Goal: Transaction & Acquisition: Purchase product/service

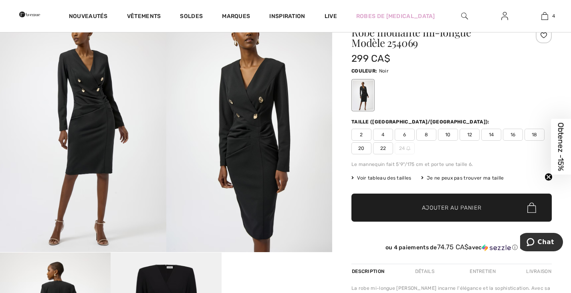
click at [477, 134] on span "12" at bounding box center [470, 135] width 20 height 12
click at [472, 204] on span "Ajouter au panier" at bounding box center [452, 208] width 60 height 8
click at [494, 133] on span "14" at bounding box center [491, 135] width 20 height 12
drag, startPoint x: 453, startPoint y: 203, endPoint x: 422, endPoint y: 182, distance: 37.7
click at [453, 203] on span "✔ Ajouté au panier Ajouter au panier" at bounding box center [452, 208] width 200 height 28
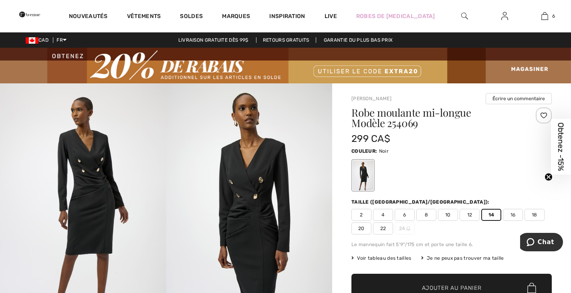
click at [503, 18] on img at bounding box center [505, 16] width 7 height 10
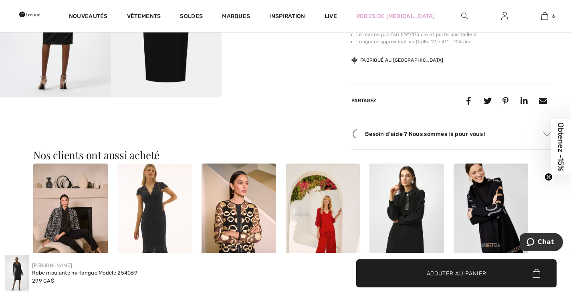
scroll to position [481, 0]
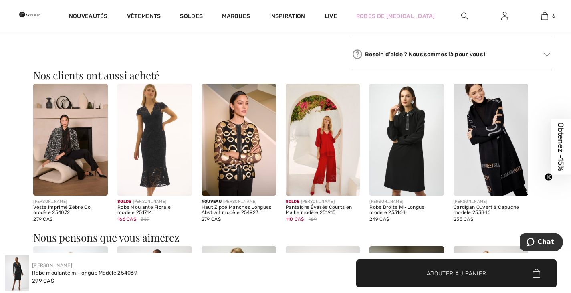
click at [394, 150] on img at bounding box center [407, 140] width 75 height 112
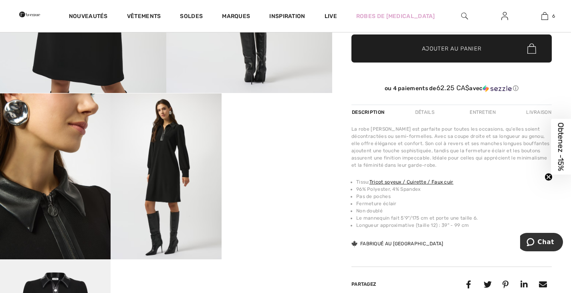
scroll to position [241, 0]
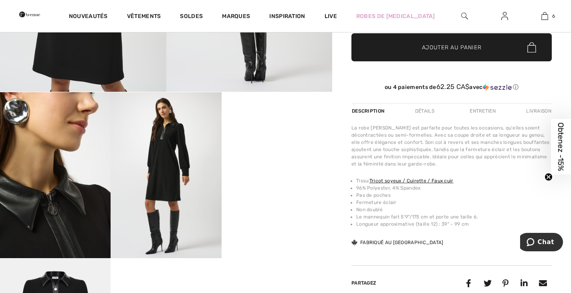
click at [162, 181] on img at bounding box center [166, 175] width 111 height 166
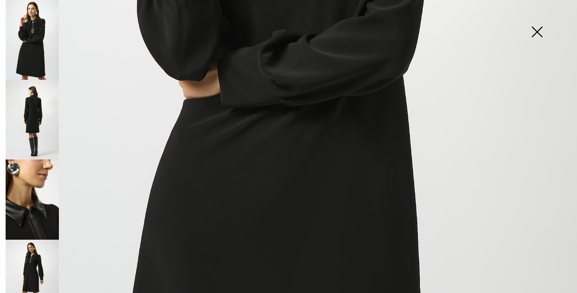
scroll to position [361, 0]
click at [36, 108] on img at bounding box center [32, 120] width 53 height 80
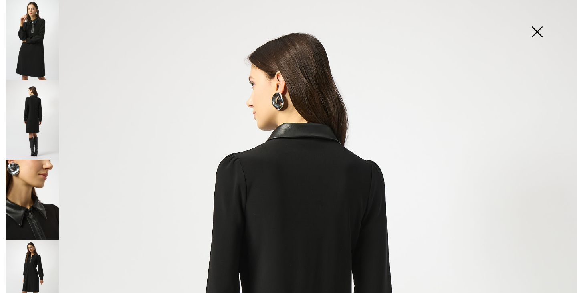
scroll to position [160, 0]
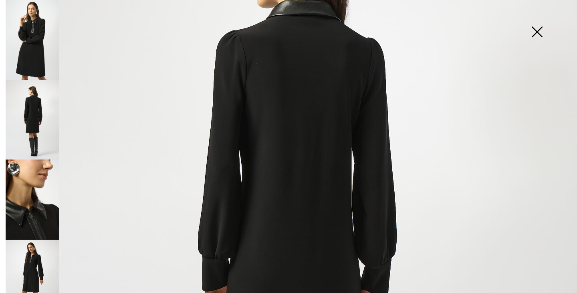
click at [294, 145] on img at bounding box center [288, 272] width 577 height 865
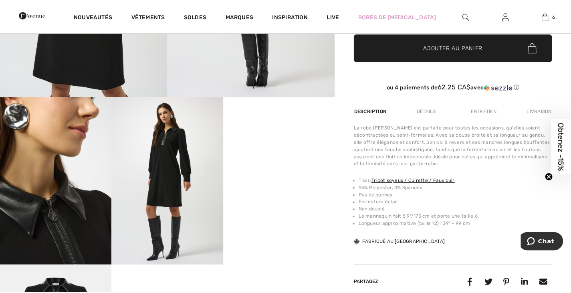
scroll to position [241, 0]
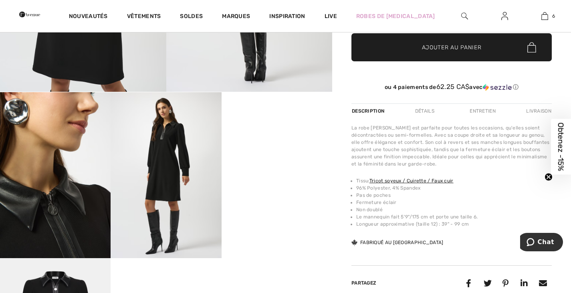
click at [278, 148] on video "Your browser does not support the video tag." at bounding box center [277, 119] width 111 height 55
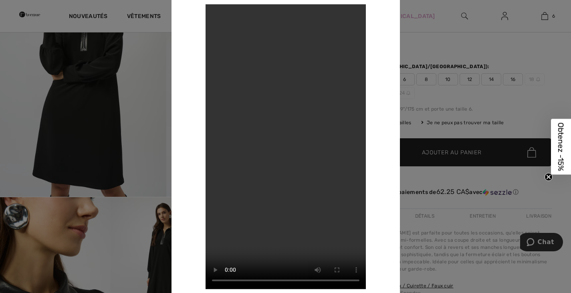
scroll to position [80, 0]
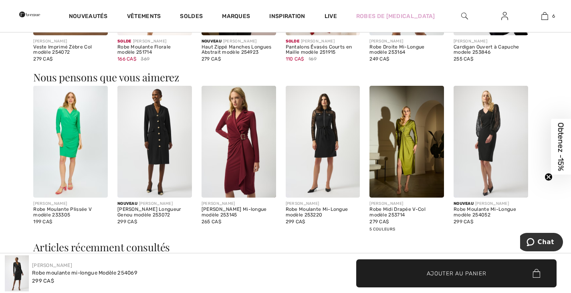
scroll to position [481, 0]
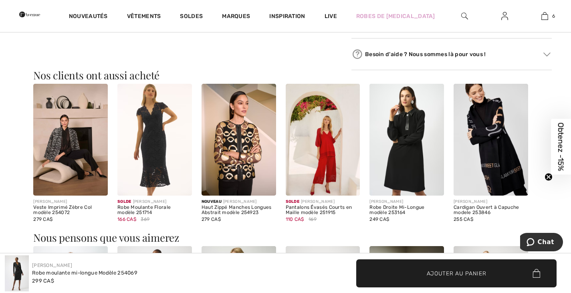
click at [497, 168] on img at bounding box center [491, 140] width 75 height 112
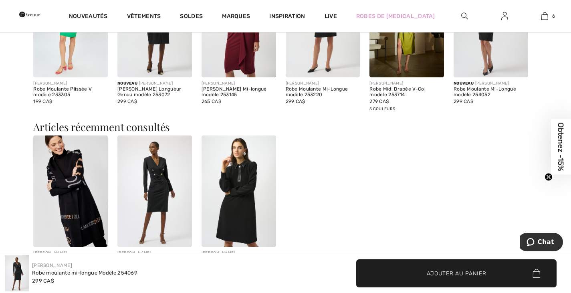
scroll to position [842, 0]
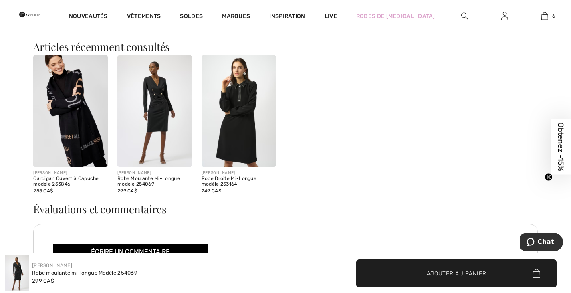
click at [236, 127] on img at bounding box center [239, 111] width 75 height 112
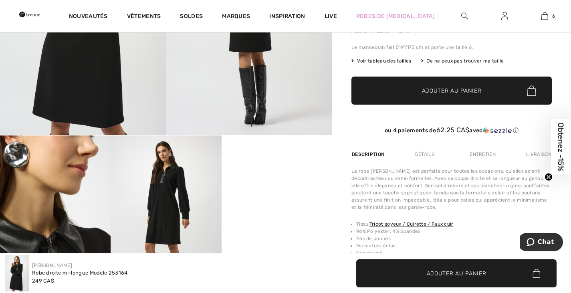
scroll to position [120, 0]
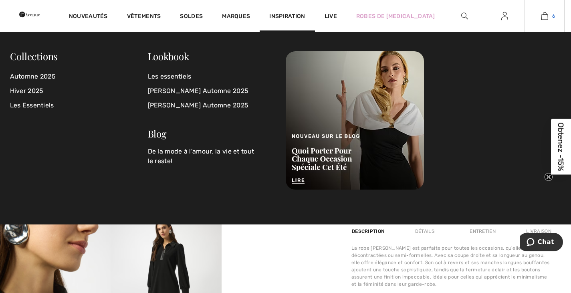
click at [541, 14] on link "6" at bounding box center [544, 16] width 39 height 10
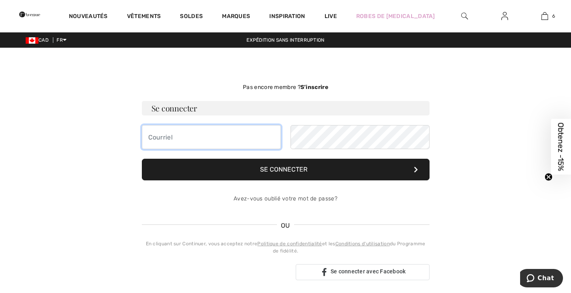
click at [199, 140] on input "email" at bounding box center [211, 137] width 139 height 24
type input "dina4pet@gmail.com"
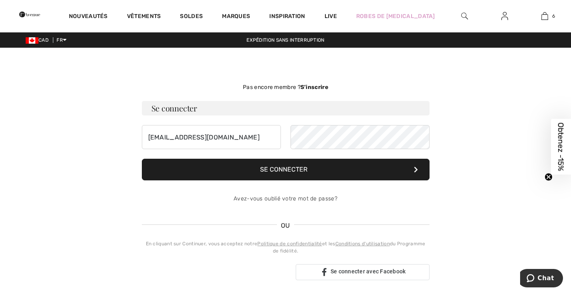
click at [301, 170] on button "Se connecter" at bounding box center [286, 170] width 288 height 22
click at [67, 42] on div "CAD FR English Français Expédition sans interruption Livraison gratuite dès 99$…" at bounding box center [285, 39] width 571 height 15
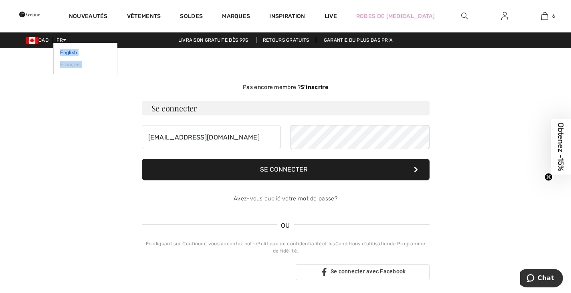
click at [71, 53] on link "English" at bounding box center [85, 53] width 51 height 12
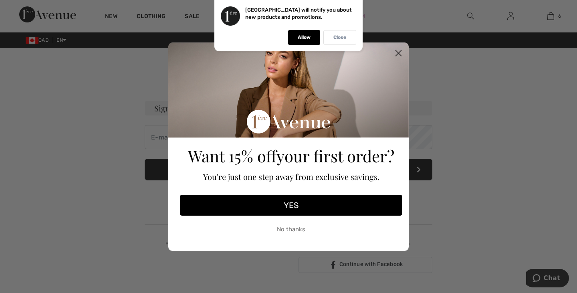
click at [347, 37] on div "Close" at bounding box center [340, 37] width 33 height 15
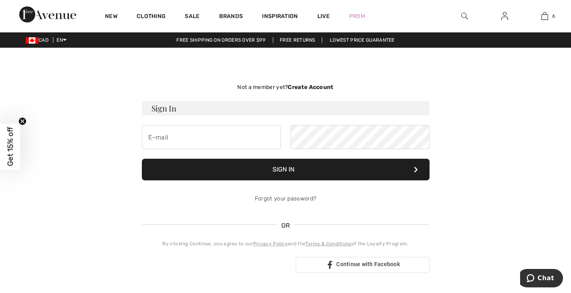
click at [322, 86] on strong "Create Account" at bounding box center [311, 87] width 46 height 7
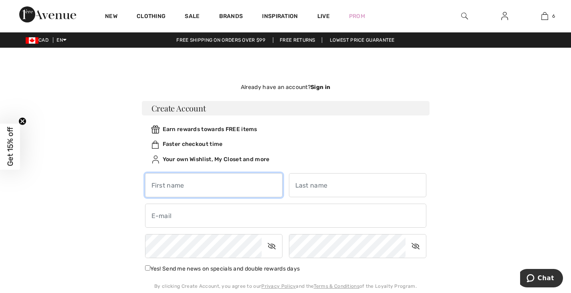
click at [194, 179] on input "text" at bounding box center [214, 185] width 138 height 24
drag, startPoint x: 232, startPoint y: 184, endPoint x: 191, endPoint y: 187, distance: 41.0
click at [191, 187] on input "Constantina Petropoulos" at bounding box center [214, 185] width 138 height 24
type input "Constantina"
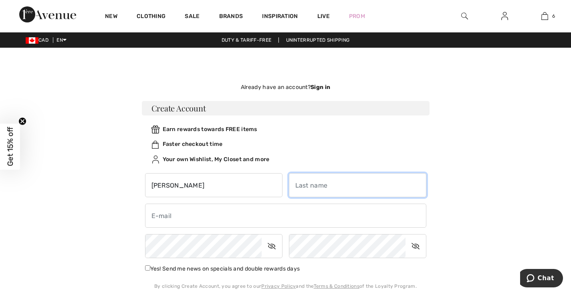
click at [316, 183] on input "text" at bounding box center [358, 185] width 138 height 24
type input "Petropoulos"
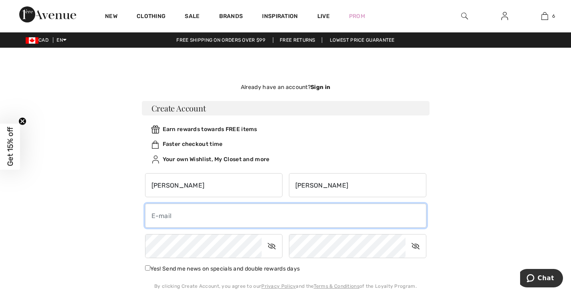
type input "dinapet@videotron.ca"
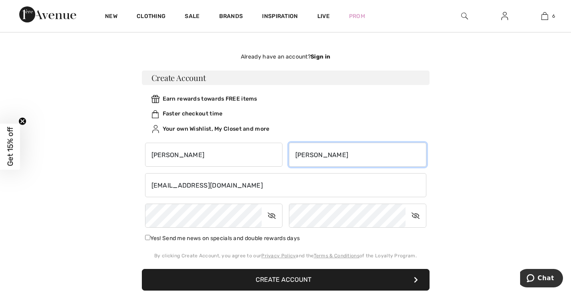
scroll to position [40, 0]
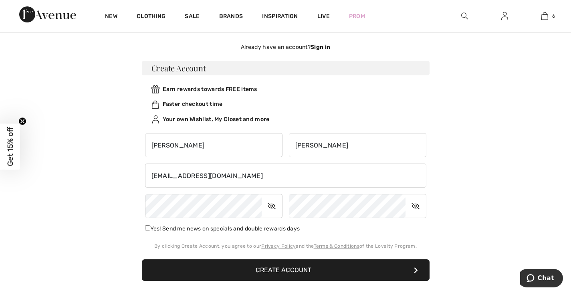
click at [269, 205] on icon at bounding box center [272, 206] width 20 height 18
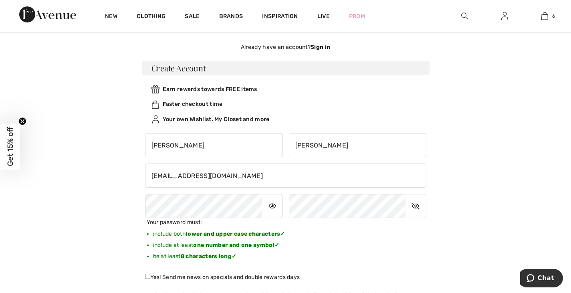
click at [416, 206] on icon at bounding box center [416, 206] width 20 height 18
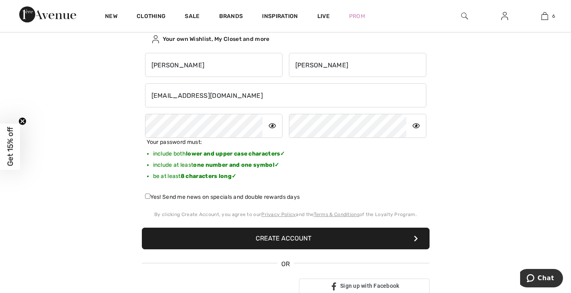
click at [290, 236] on button "Create Account" at bounding box center [286, 239] width 288 height 22
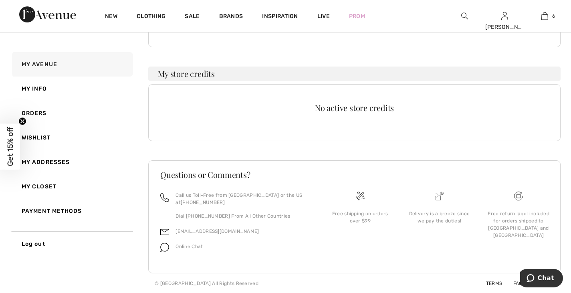
scroll to position [147, 0]
click at [521, 219] on div "Free return label included for orders shipped to [GEOGRAPHIC_DATA] and [GEOGRAP…" at bounding box center [518, 224] width 67 height 29
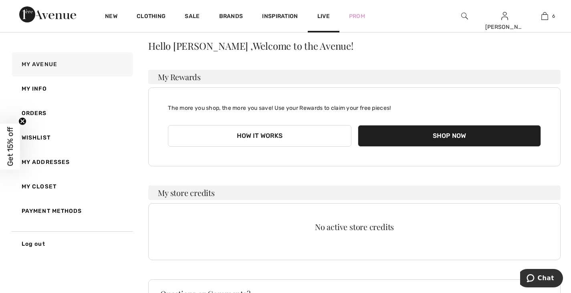
scroll to position [27, 0]
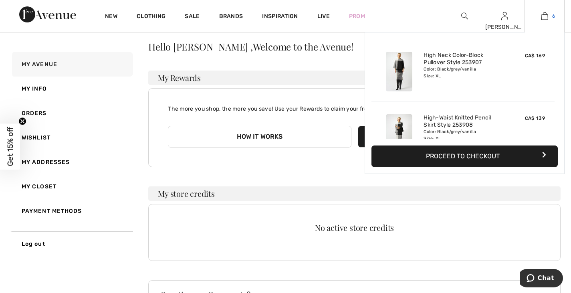
click at [542, 13] on img at bounding box center [545, 16] width 7 height 10
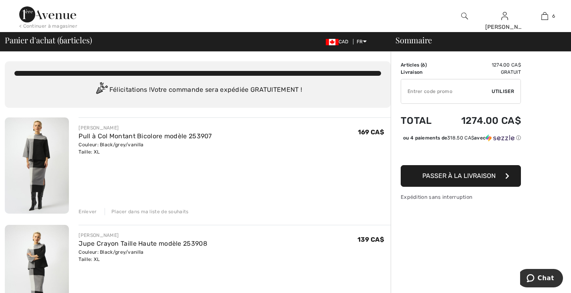
click at [40, 177] on img at bounding box center [37, 165] width 64 height 96
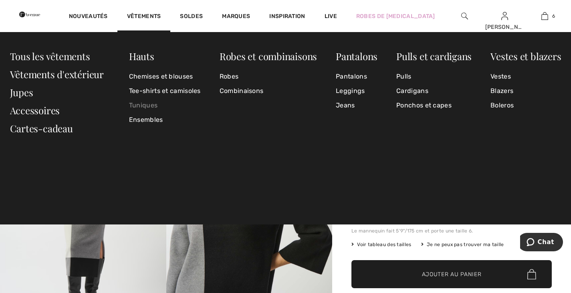
click at [152, 103] on link "Tuniques" at bounding box center [165, 105] width 72 height 14
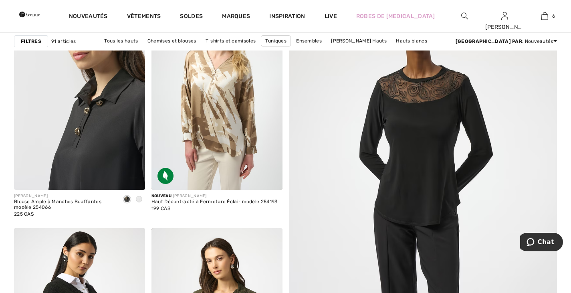
scroll to position [321, 0]
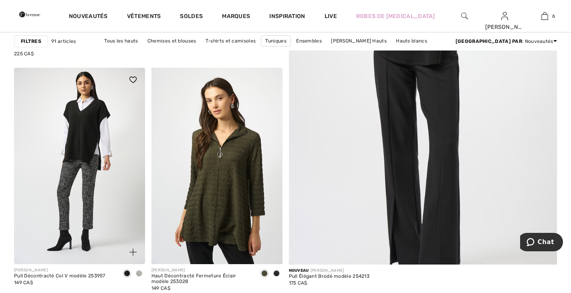
click at [85, 164] on img at bounding box center [79, 166] width 131 height 196
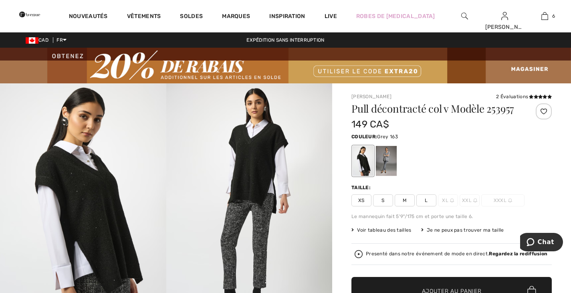
click at [382, 165] on div at bounding box center [386, 161] width 21 height 30
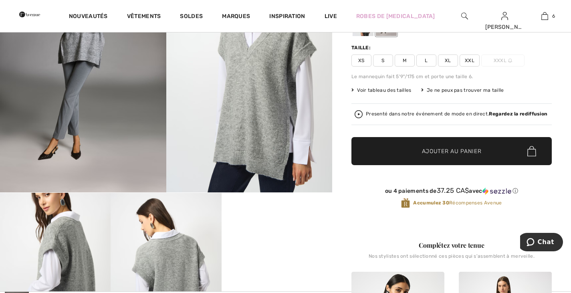
scroll to position [40, 0]
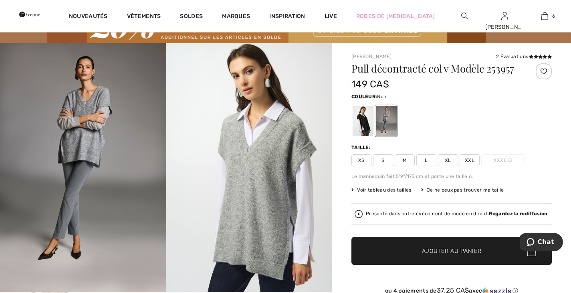
click at [360, 126] on div at bounding box center [363, 121] width 21 height 30
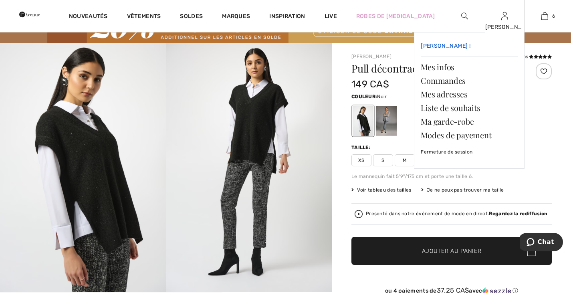
click at [447, 46] on span "[PERSON_NAME] !" at bounding box center [446, 45] width 50 height 7
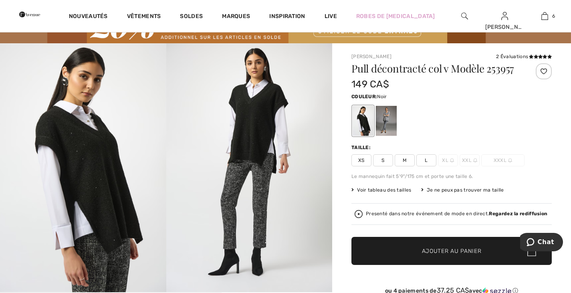
click at [83, 182] on img at bounding box center [83, 167] width 166 height 249
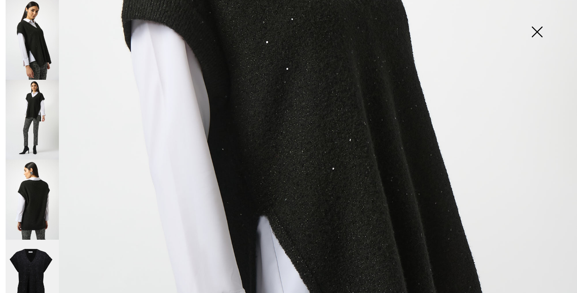
scroll to position [361, 0]
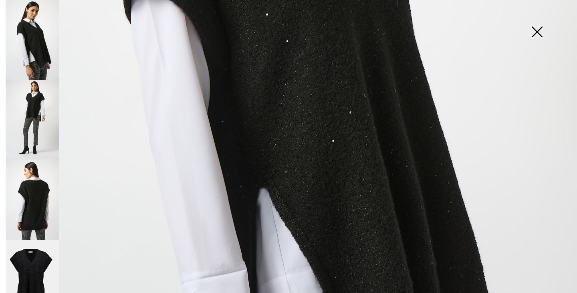
click at [29, 116] on img at bounding box center [32, 120] width 53 height 80
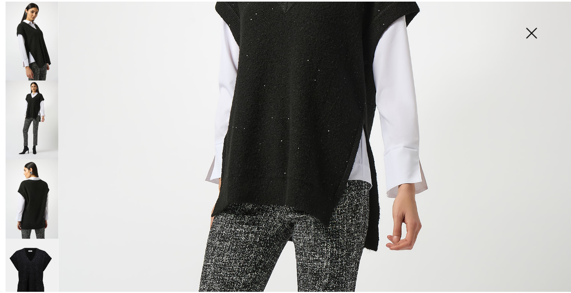
scroll to position [40, 0]
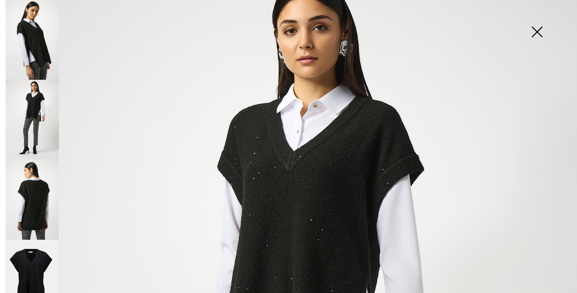
click at [534, 36] on img at bounding box center [537, 32] width 40 height 41
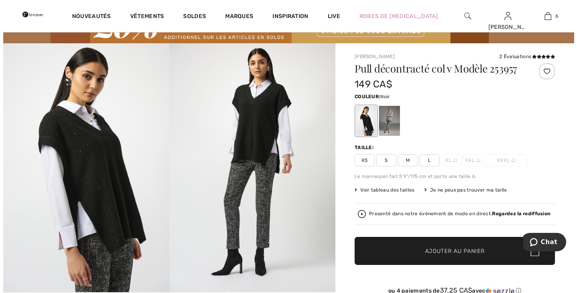
scroll to position [0, 0]
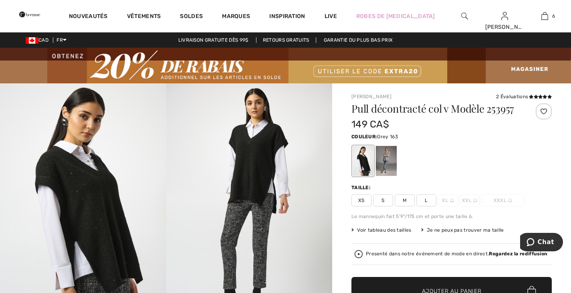
click at [383, 158] on div at bounding box center [386, 161] width 21 height 30
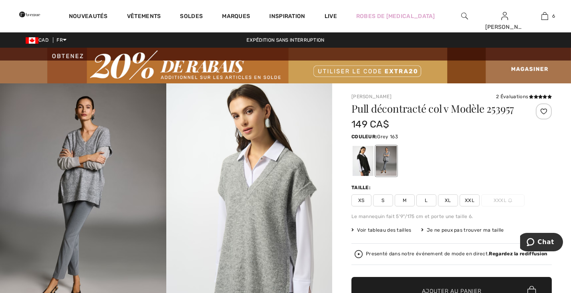
click at [82, 173] on img at bounding box center [83, 207] width 166 height 249
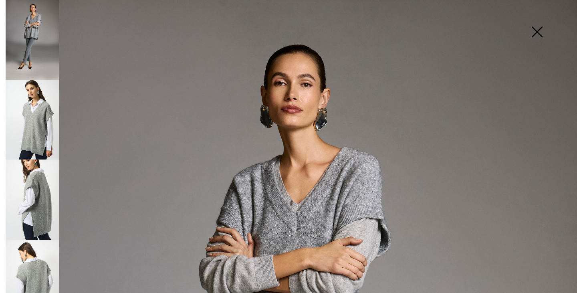
click at [28, 207] on img at bounding box center [32, 200] width 53 height 80
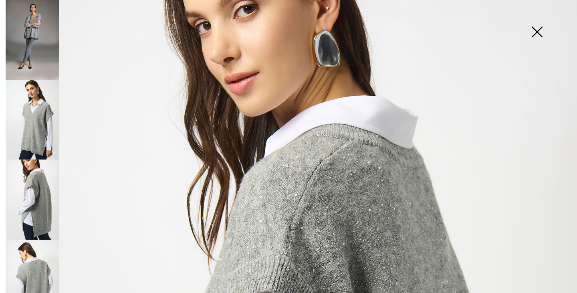
click at [34, 43] on img at bounding box center [32, 40] width 53 height 80
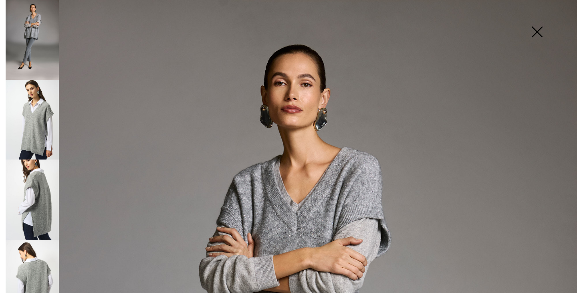
click at [526, 31] on img at bounding box center [537, 32] width 40 height 41
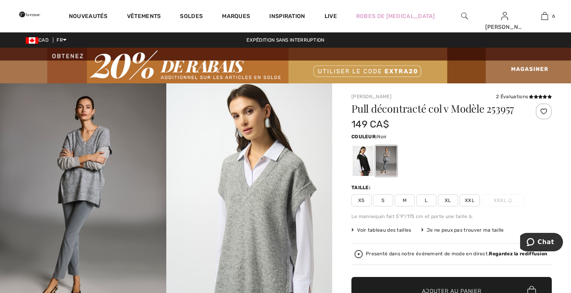
click at [356, 154] on div at bounding box center [363, 161] width 21 height 30
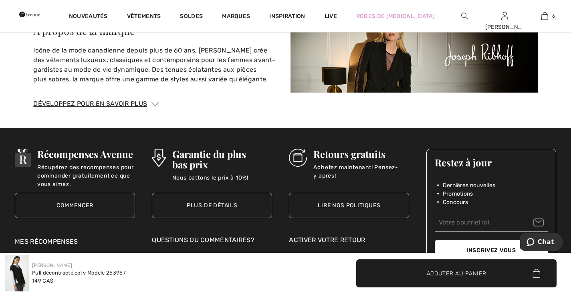
scroll to position [1651, 0]
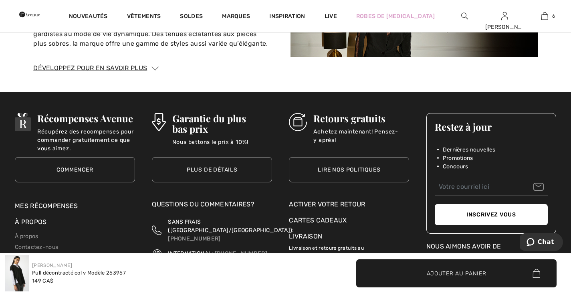
click at [354, 164] on link "Lire nos politiques" at bounding box center [349, 169] width 120 height 25
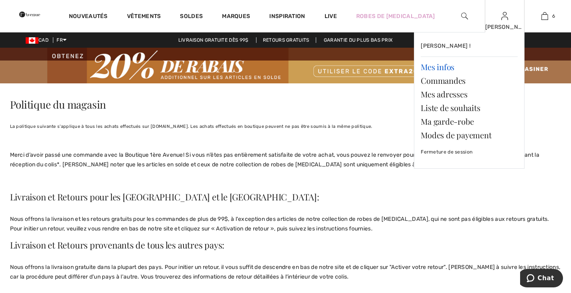
click at [441, 67] on link "Mes infos" at bounding box center [469, 67] width 97 height 14
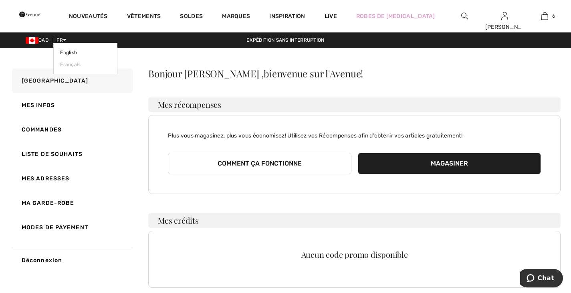
click at [62, 40] on span "FR" at bounding box center [62, 40] width 10 height 6
click at [67, 53] on link "English" at bounding box center [85, 53] width 51 height 12
click at [69, 49] on link "English" at bounding box center [85, 53] width 51 height 12
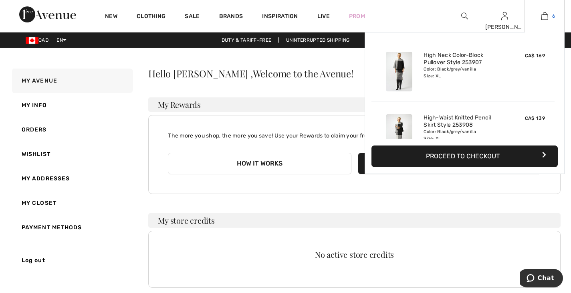
click at [545, 16] on img at bounding box center [545, 16] width 7 height 10
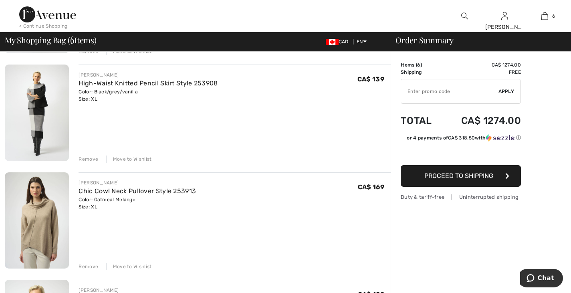
scroll to position [40, 0]
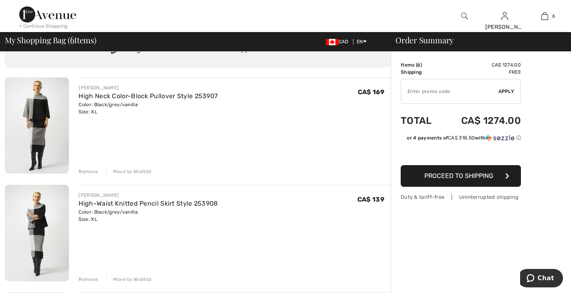
click at [89, 172] on div "Remove" at bounding box center [89, 171] width 20 height 7
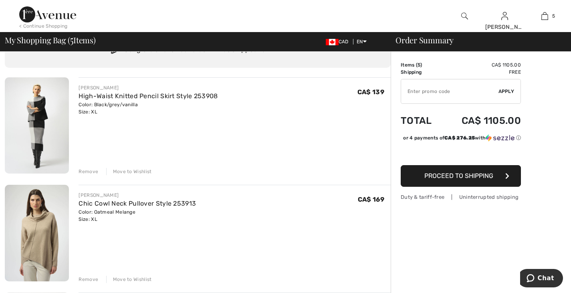
click at [93, 170] on div "Remove" at bounding box center [89, 171] width 20 height 7
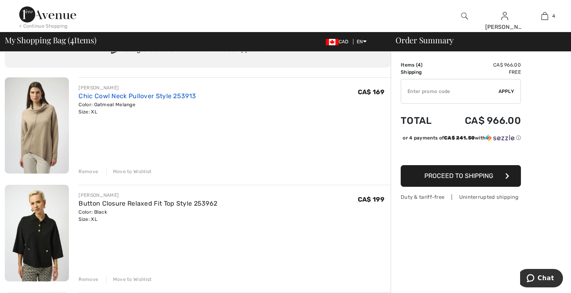
click at [131, 94] on link "Chic Cowl Neck Pullover Style 253913" at bounding box center [137, 96] width 117 height 8
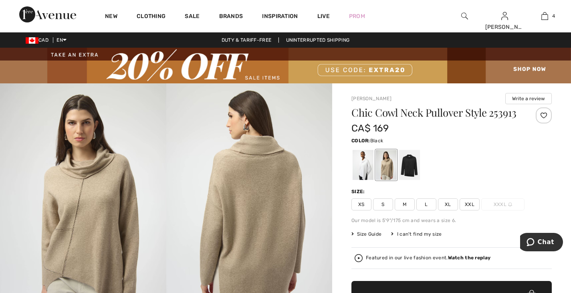
click at [407, 163] on div at bounding box center [409, 165] width 21 height 30
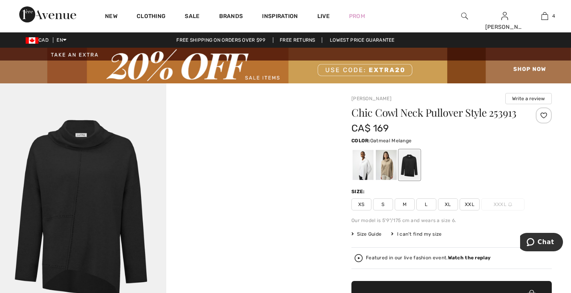
click at [389, 166] on div at bounding box center [386, 165] width 21 height 30
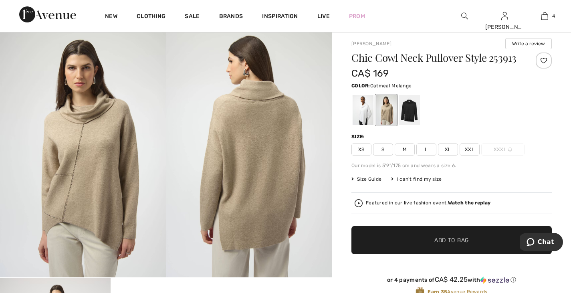
scroll to position [40, 0]
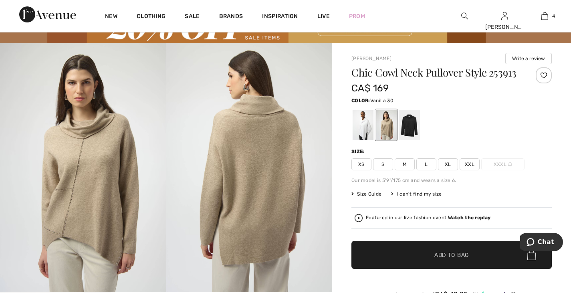
click at [365, 127] on div at bounding box center [363, 125] width 21 height 30
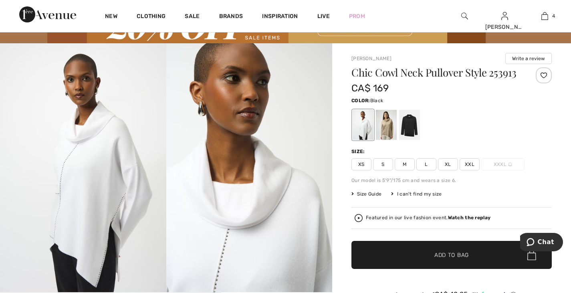
click at [399, 124] on div at bounding box center [409, 125] width 21 height 30
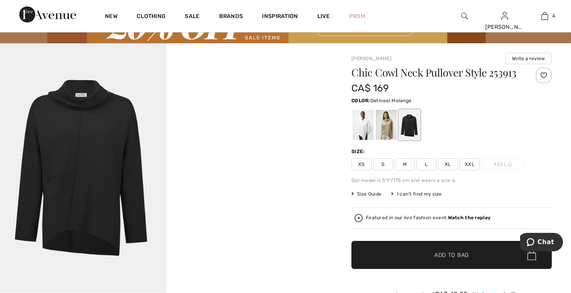
click at [391, 131] on div at bounding box center [386, 125] width 21 height 30
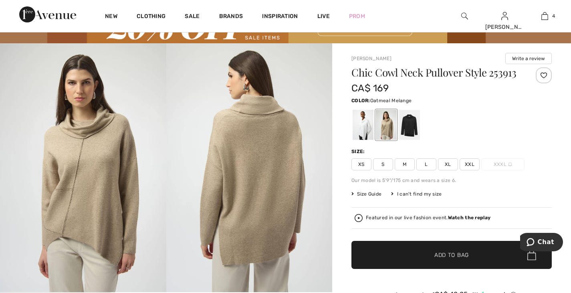
click at [84, 170] on img at bounding box center [83, 167] width 166 height 249
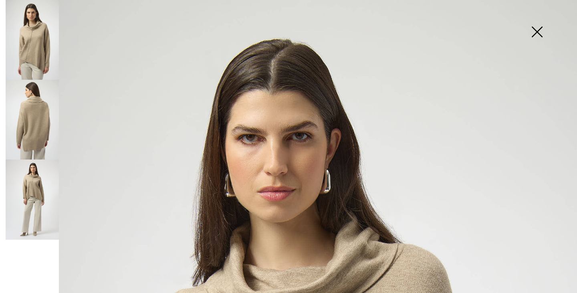
click at [33, 115] on img at bounding box center [32, 120] width 53 height 80
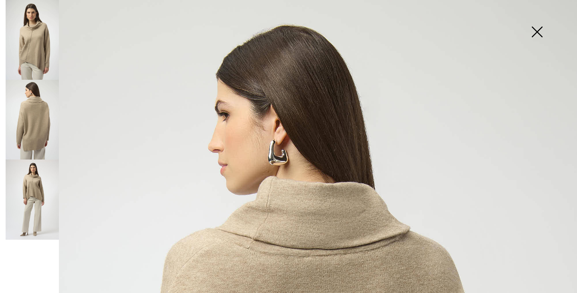
click at [36, 194] on img at bounding box center [32, 200] width 53 height 80
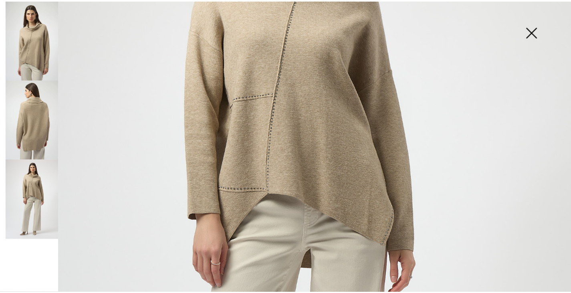
scroll to position [0, 0]
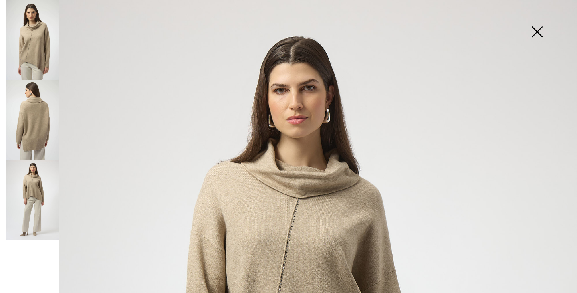
click at [43, 52] on img at bounding box center [32, 40] width 53 height 80
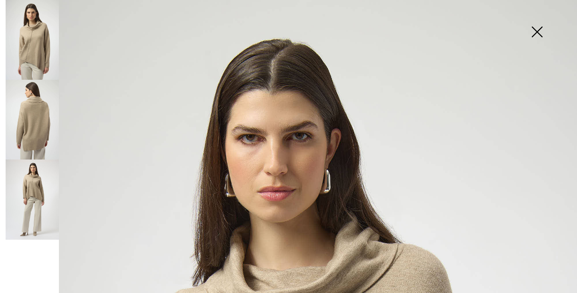
click at [541, 30] on img at bounding box center [537, 32] width 40 height 41
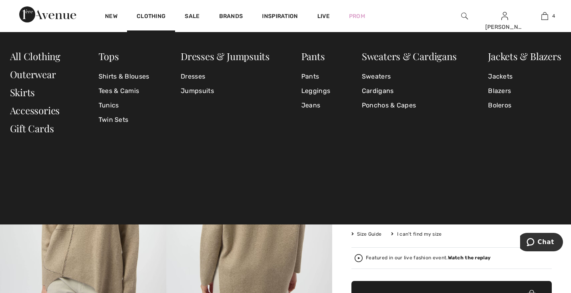
click at [147, 10] on div "Clothing" at bounding box center [151, 16] width 48 height 32
click at [150, 16] on link "Clothing" at bounding box center [151, 17] width 29 height 8
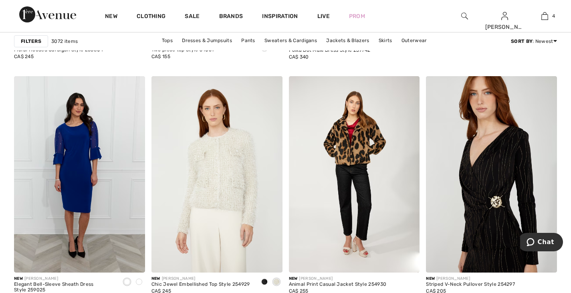
scroll to position [561, 0]
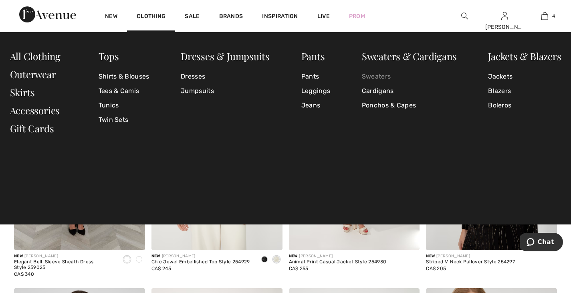
click at [380, 75] on link "Sweaters" at bounding box center [409, 76] width 95 height 14
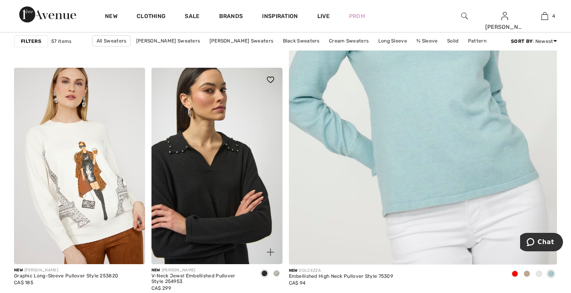
scroll to position [361, 0]
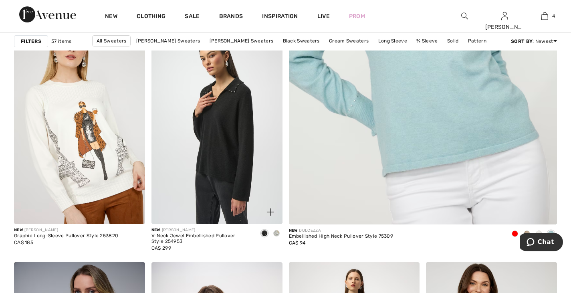
click at [276, 230] on div at bounding box center [277, 233] width 12 height 13
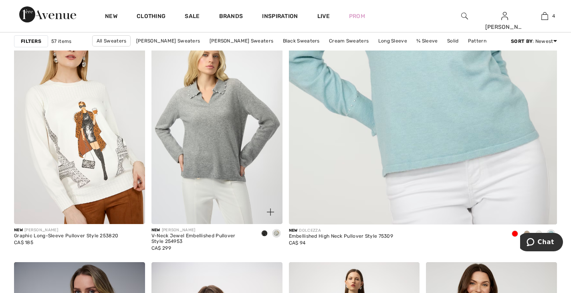
click at [260, 231] on div at bounding box center [265, 233] width 12 height 13
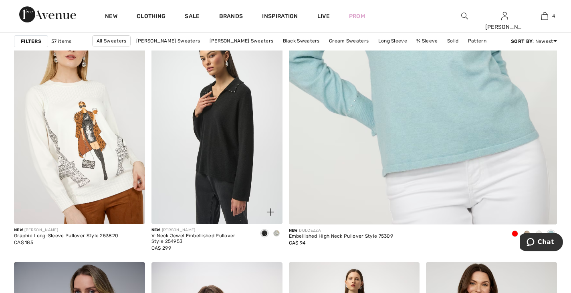
click at [273, 229] on div at bounding box center [277, 233] width 12 height 13
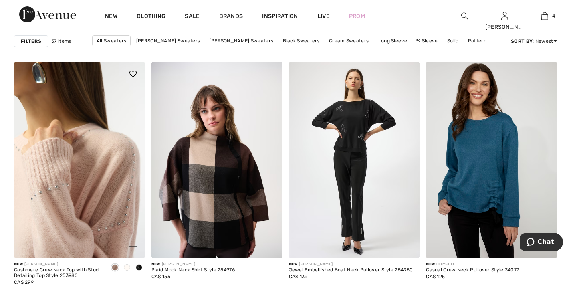
scroll to position [641, 0]
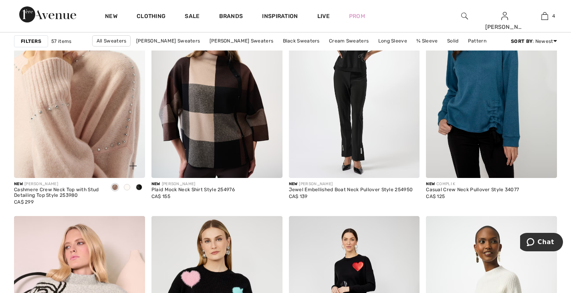
click at [68, 144] on img at bounding box center [79, 80] width 131 height 196
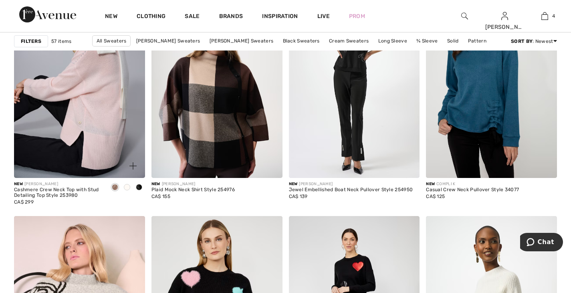
click at [126, 184] on span at bounding box center [127, 187] width 6 height 6
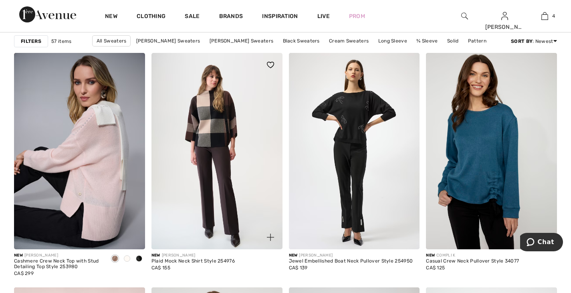
scroll to position [561, 0]
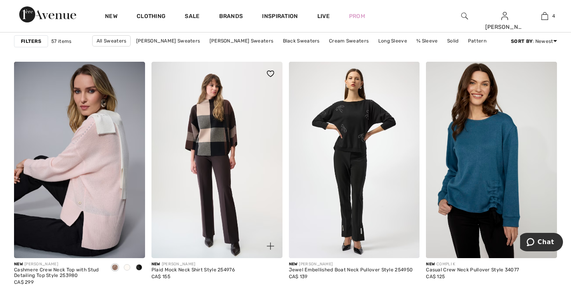
click at [214, 175] on img at bounding box center [217, 160] width 131 height 196
click at [206, 168] on img at bounding box center [217, 160] width 131 height 196
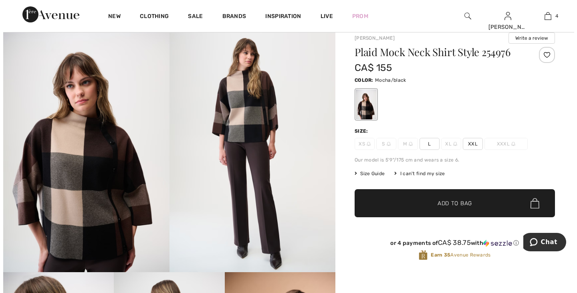
scroll to position [40, 0]
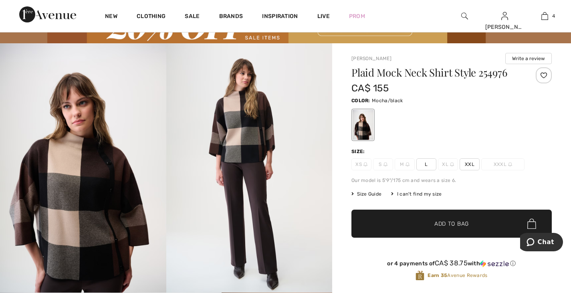
click at [101, 174] on img at bounding box center [83, 167] width 166 height 249
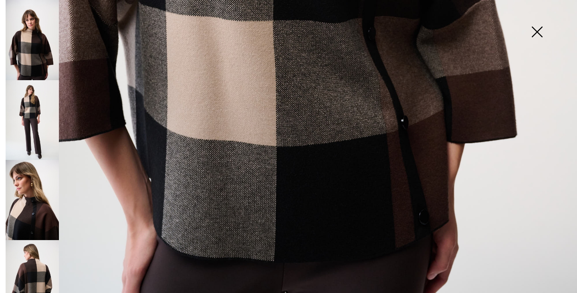
scroll to position [564, 0]
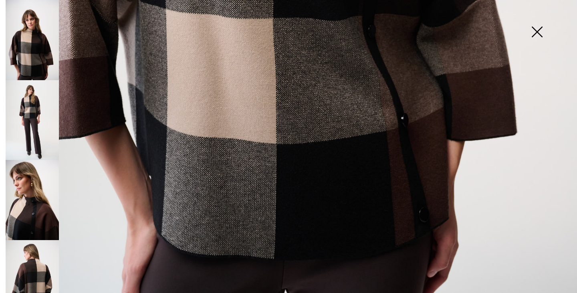
click at [35, 105] on img at bounding box center [32, 120] width 53 height 80
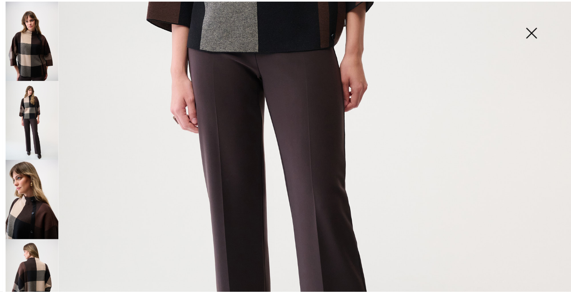
scroll to position [203, 0]
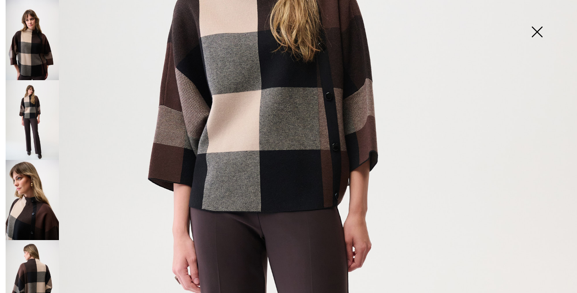
click at [534, 27] on img at bounding box center [537, 32] width 40 height 41
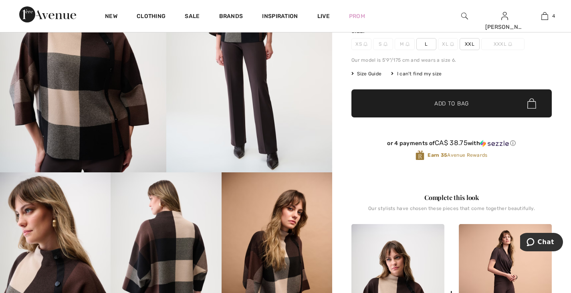
scroll to position [281, 0]
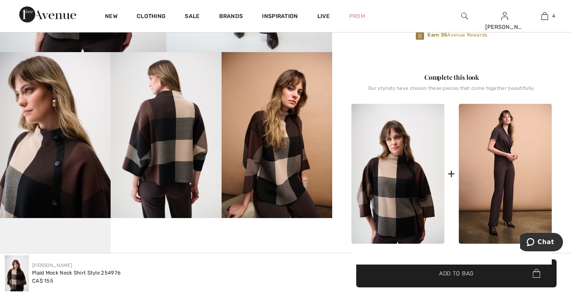
click at [398, 185] on img at bounding box center [398, 174] width 93 height 140
click at [380, 201] on img at bounding box center [398, 174] width 93 height 140
click at [399, 190] on img at bounding box center [398, 174] width 93 height 140
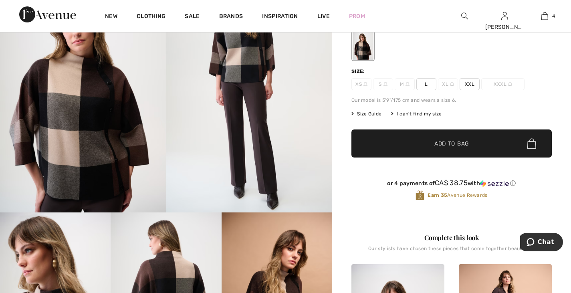
click at [204, 166] on img at bounding box center [249, 87] width 166 height 249
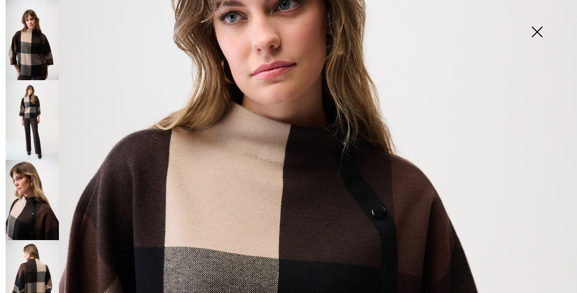
scroll to position [80, 0]
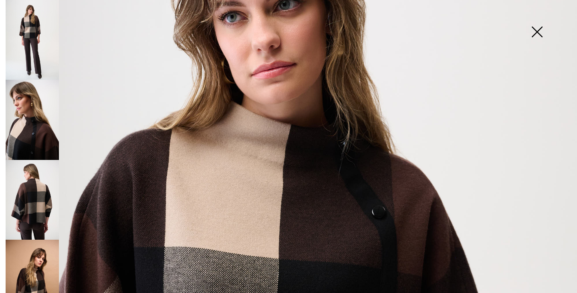
click at [26, 39] on img at bounding box center [32, 40] width 53 height 80
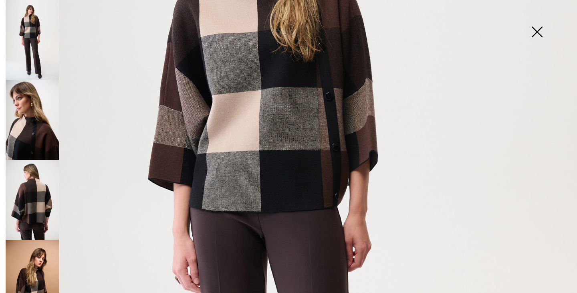
click at [26, 193] on img at bounding box center [32, 200] width 53 height 80
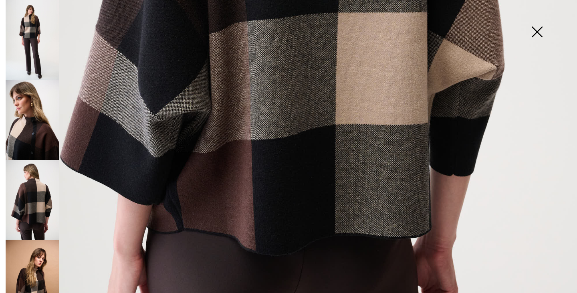
scroll to position [443, 0]
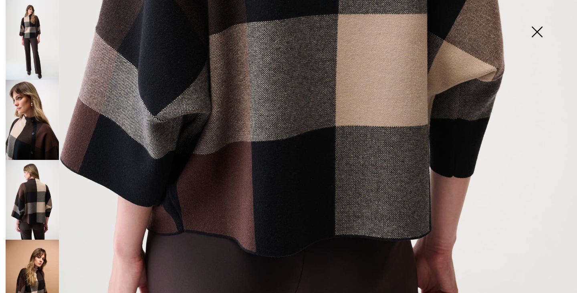
click at [536, 33] on img at bounding box center [537, 32] width 40 height 41
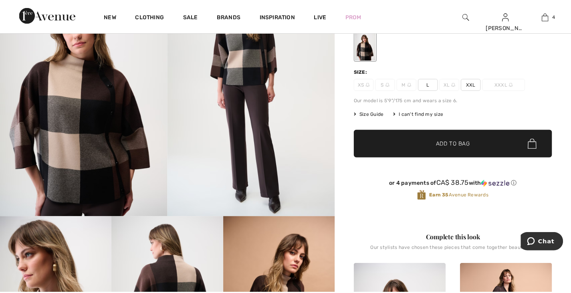
scroll to position [120, 0]
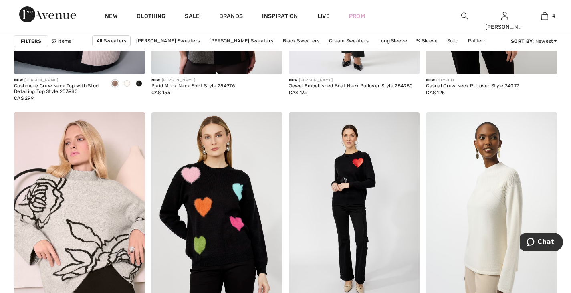
scroll to position [802, 0]
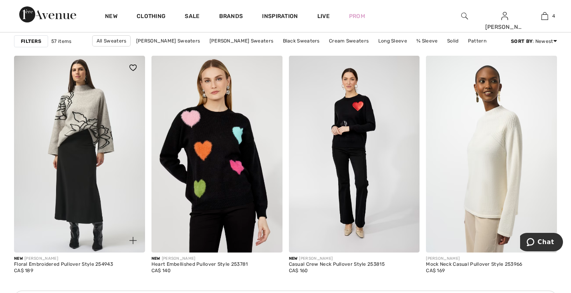
click at [71, 152] on img at bounding box center [79, 154] width 131 height 196
click at [68, 144] on img at bounding box center [79, 154] width 131 height 196
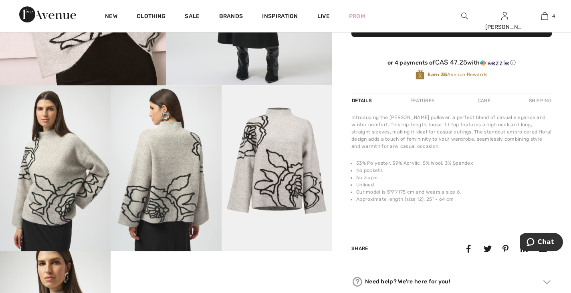
scroll to position [401, 0]
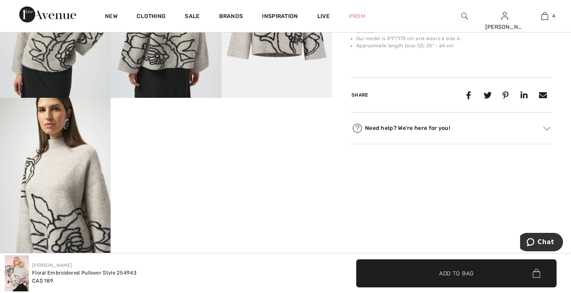
click at [153, 84] on img at bounding box center [166, 15] width 111 height 166
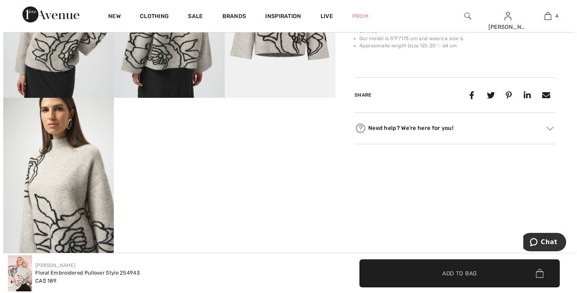
scroll to position [406, 0]
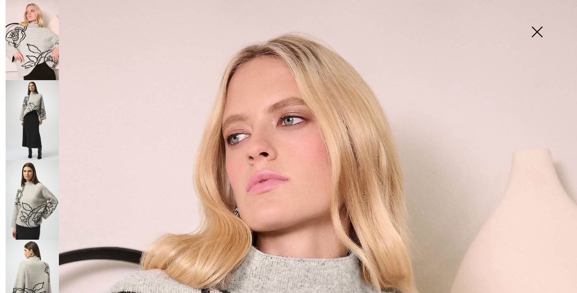
click at [41, 201] on img at bounding box center [32, 200] width 53 height 80
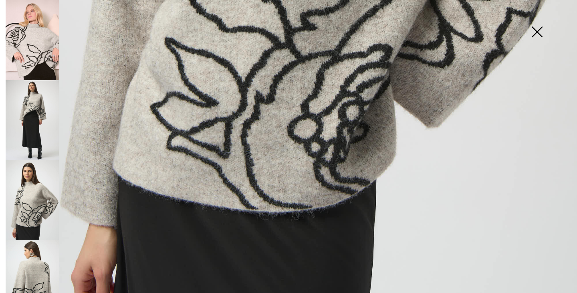
scroll to position [563, 0]
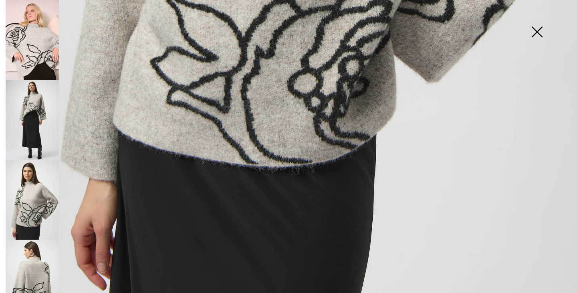
click at [40, 275] on img at bounding box center [32, 280] width 53 height 80
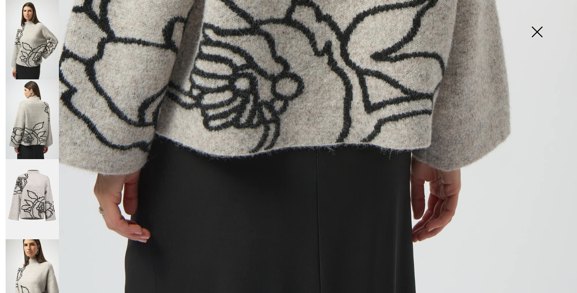
scroll to position [168, 0]
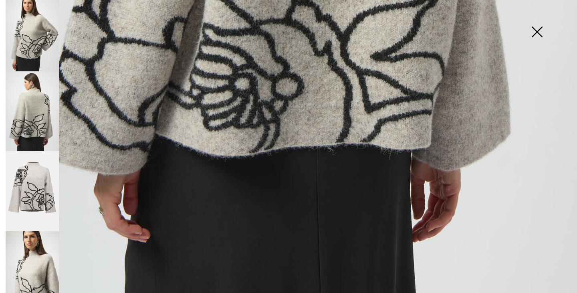
click at [532, 33] on img at bounding box center [537, 32] width 40 height 41
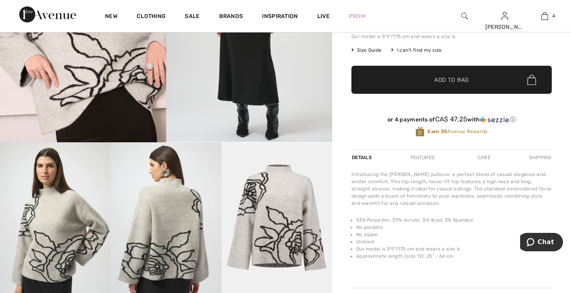
scroll to position [80, 0]
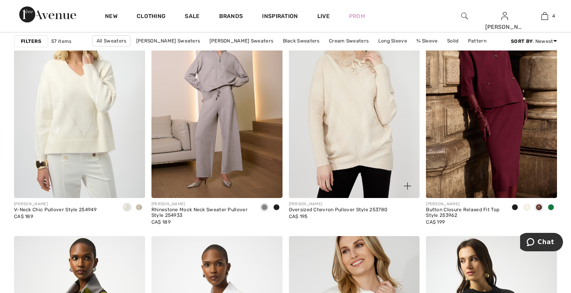
scroll to position [1403, 0]
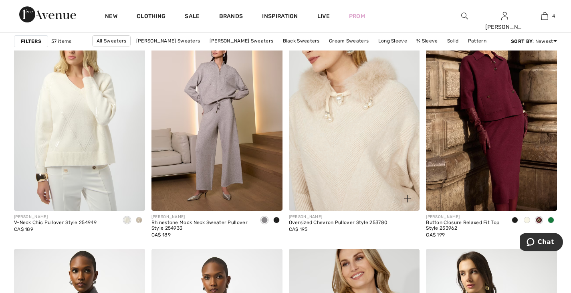
click at [346, 146] on img at bounding box center [354, 112] width 131 height 196
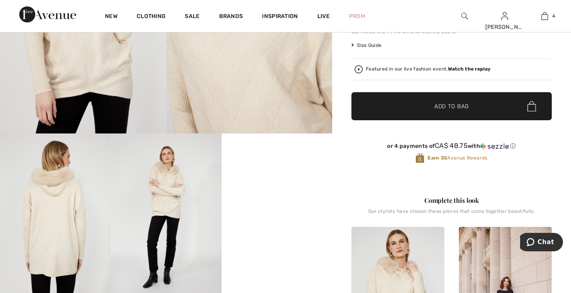
scroll to position [281, 0]
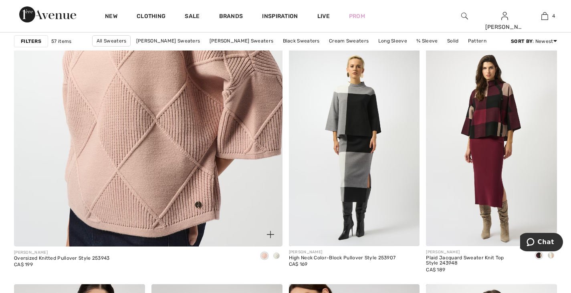
scroll to position [2125, 0]
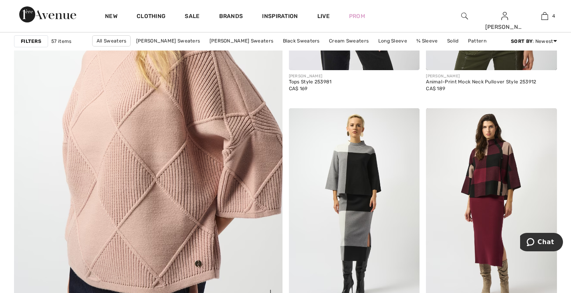
click at [146, 182] on img at bounding box center [148, 115] width 322 height 483
click at [138, 168] on img at bounding box center [148, 115] width 322 height 483
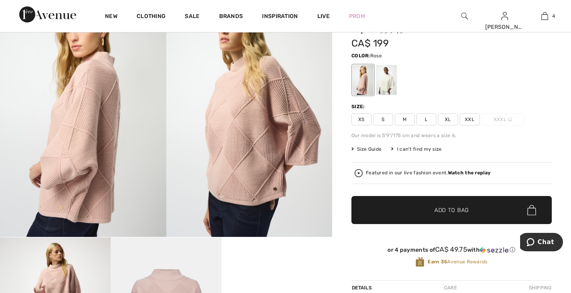
scroll to position [80, 0]
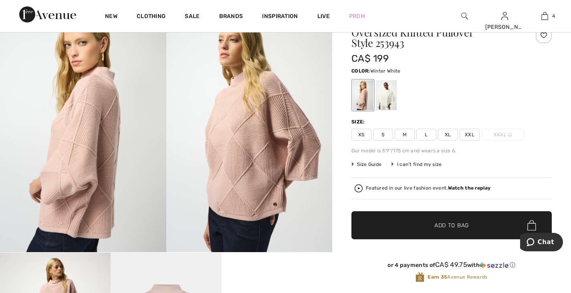
click at [376, 105] on div at bounding box center [386, 95] width 21 height 30
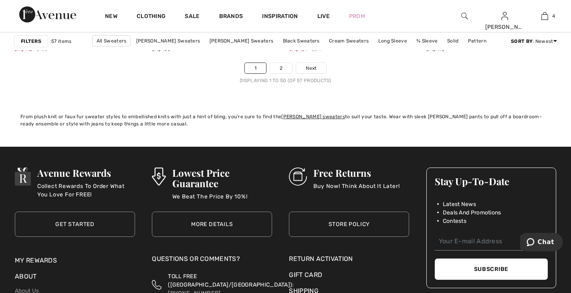
scroll to position [3688, 0]
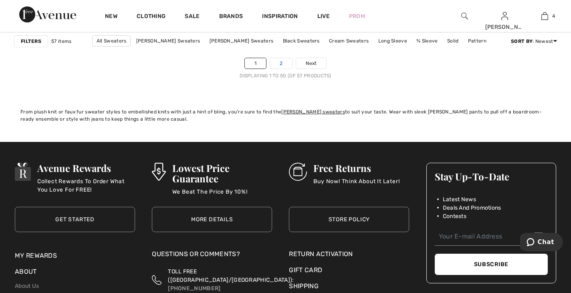
click at [279, 59] on link "2" at bounding box center [281, 63] width 22 height 10
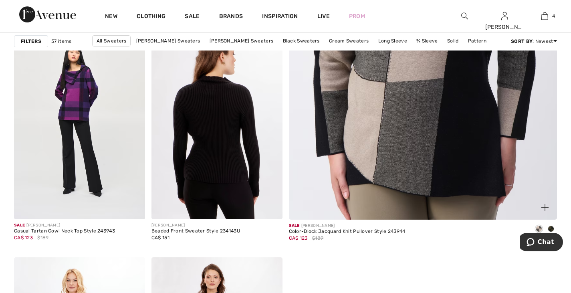
scroll to position [401, 0]
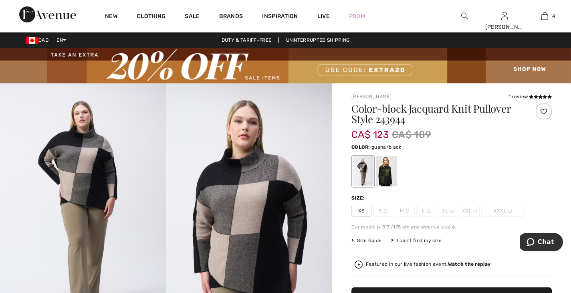
click at [388, 170] on div at bounding box center [386, 171] width 21 height 30
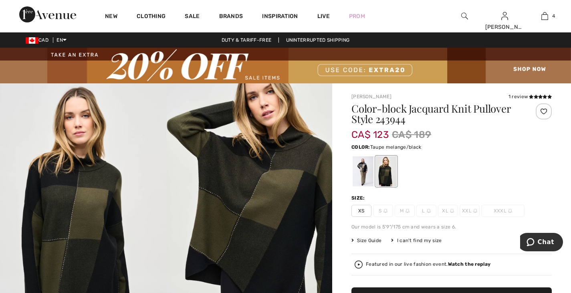
click at [361, 175] on div at bounding box center [363, 171] width 21 height 30
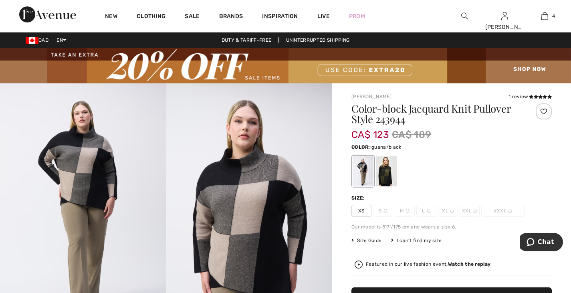
click at [383, 172] on div at bounding box center [386, 171] width 21 height 30
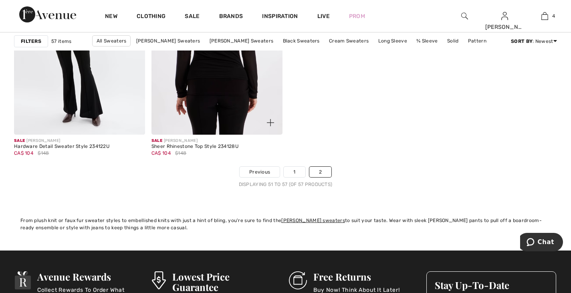
scroll to position [722, 0]
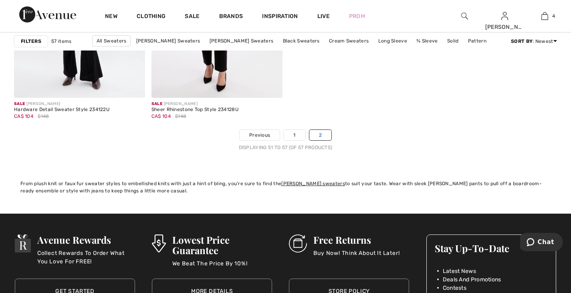
click at [321, 133] on link "2" at bounding box center [320, 135] width 22 height 10
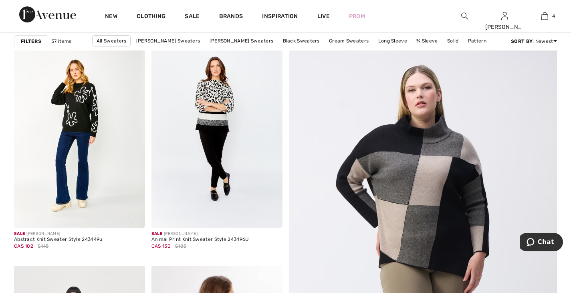
scroll to position [120, 0]
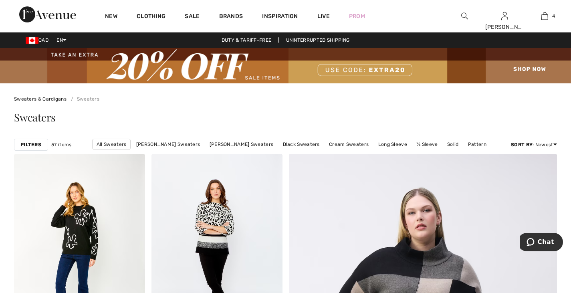
click at [149, 12] on div "Clothing" at bounding box center [151, 16] width 48 height 32
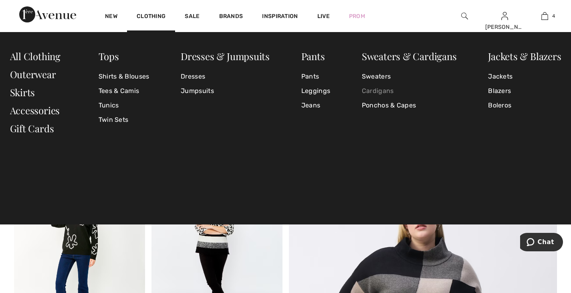
click at [382, 91] on link "Cardigans" at bounding box center [409, 91] width 95 height 14
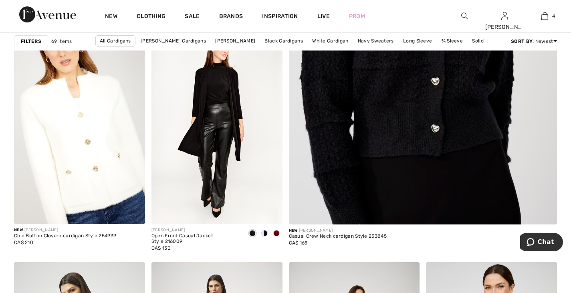
scroll to position [441, 0]
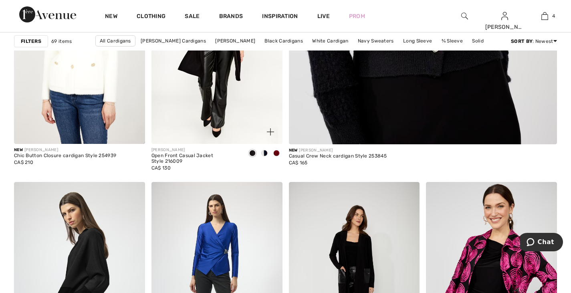
click at [265, 156] on span at bounding box center [264, 153] width 6 height 6
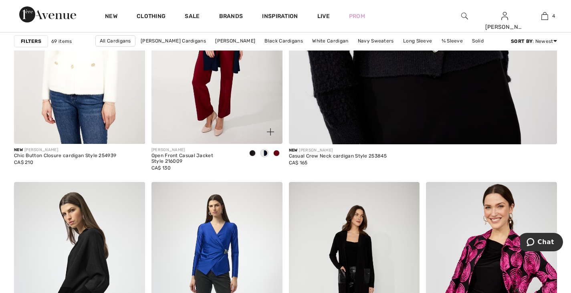
click at [277, 156] on span at bounding box center [276, 153] width 6 height 6
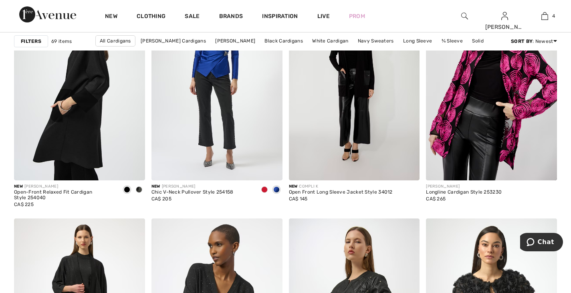
scroll to position [641, 0]
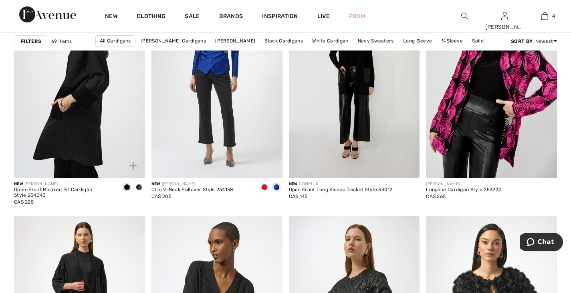
click at [138, 190] on span at bounding box center [139, 187] width 6 height 6
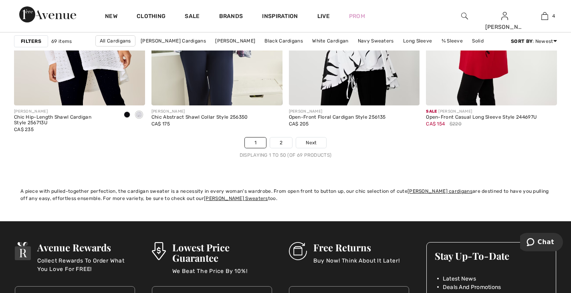
scroll to position [3688, 0]
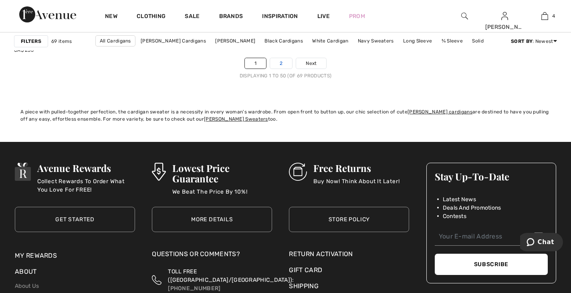
click at [278, 69] on link "2" at bounding box center [281, 63] width 22 height 10
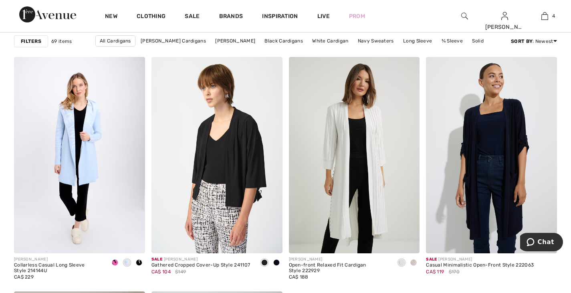
scroll to position [1163, 0]
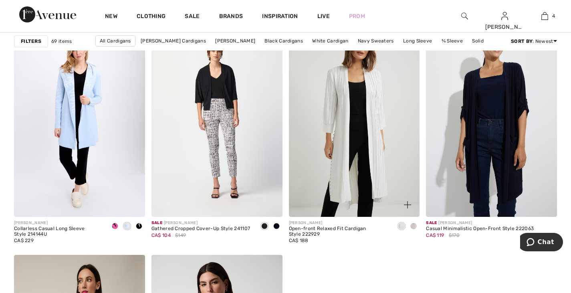
click at [415, 226] on span at bounding box center [414, 226] width 6 height 6
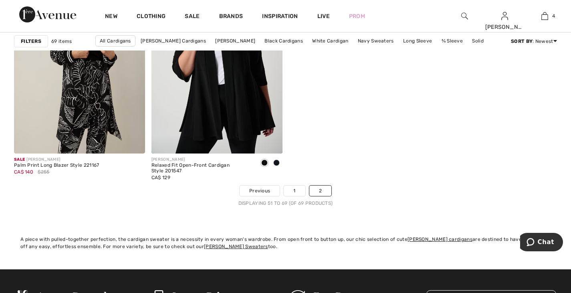
scroll to position [1483, 0]
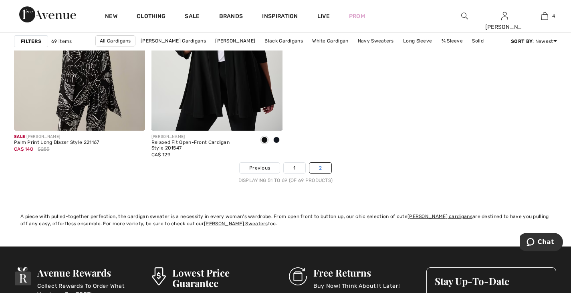
click at [319, 168] on link "2" at bounding box center [320, 168] width 22 height 10
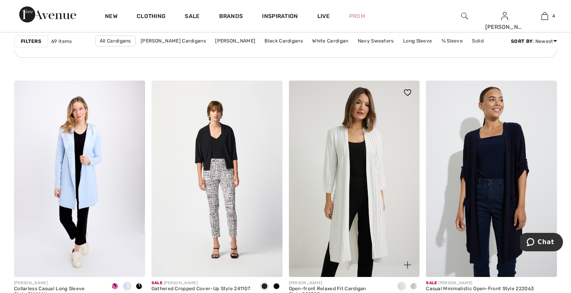
scroll to position [1082, 0]
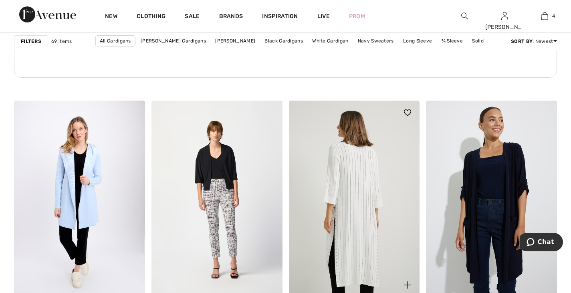
click at [376, 192] on img at bounding box center [354, 199] width 131 height 196
click at [344, 205] on img at bounding box center [354, 199] width 131 height 196
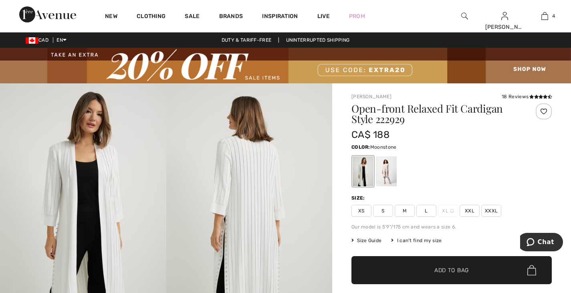
click at [387, 178] on div at bounding box center [386, 171] width 21 height 30
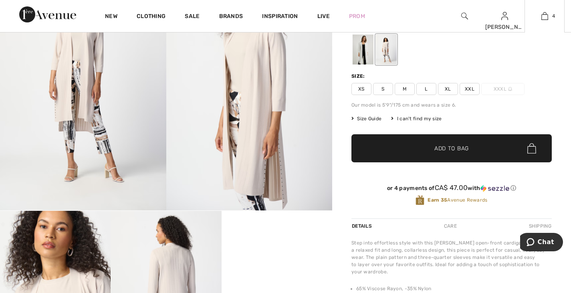
scroll to position [120, 0]
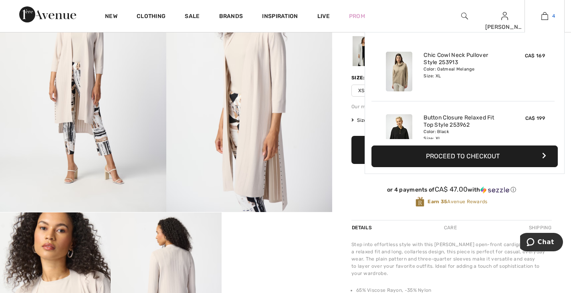
click at [544, 14] on img at bounding box center [545, 16] width 7 height 10
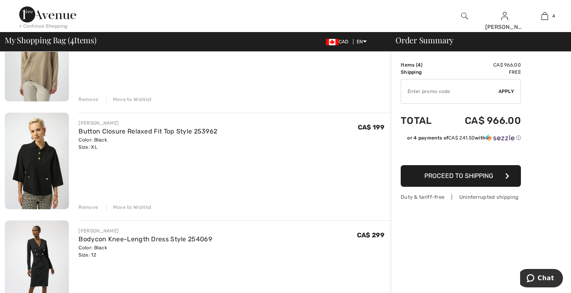
scroll to position [120, 0]
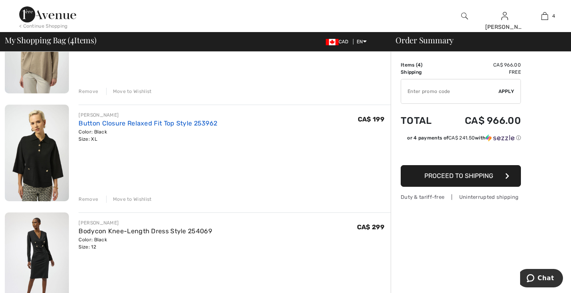
click at [150, 120] on link "Button Closure Relaxed Fit Top Style 253962" at bounding box center [148, 123] width 139 height 8
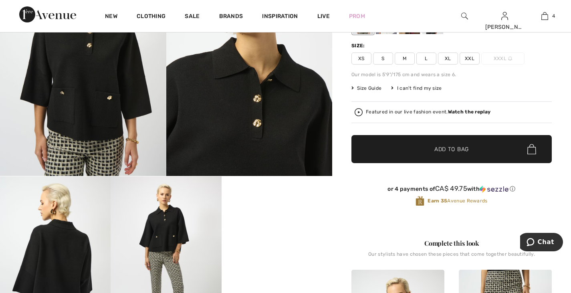
scroll to position [120, 0]
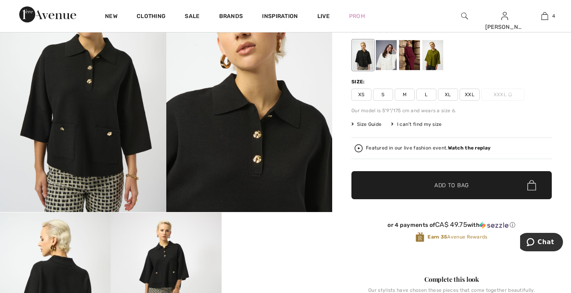
click at [431, 52] on div at bounding box center [433, 55] width 21 height 30
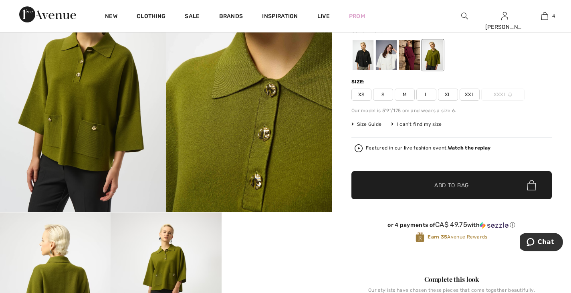
click at [407, 62] on div at bounding box center [409, 55] width 21 height 30
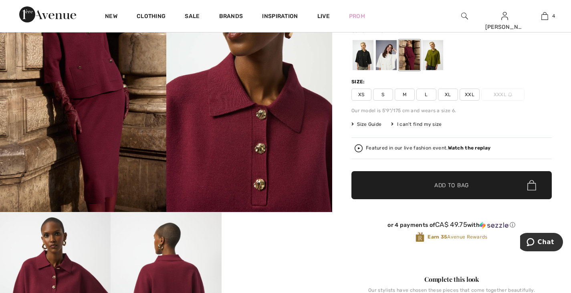
click at [386, 61] on div at bounding box center [386, 55] width 21 height 30
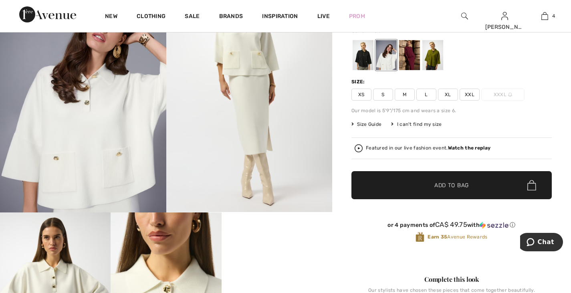
click at [357, 55] on div at bounding box center [363, 55] width 21 height 30
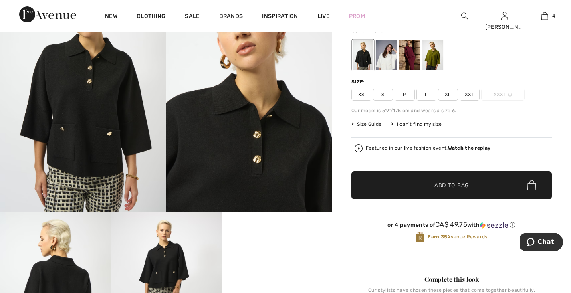
click at [407, 60] on div at bounding box center [409, 55] width 21 height 30
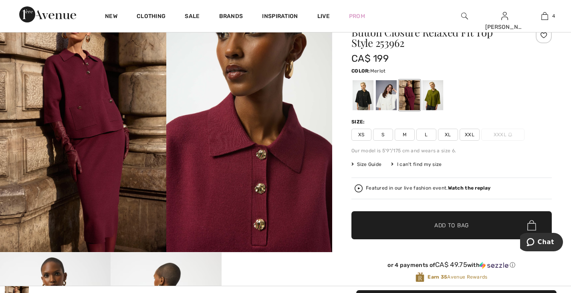
scroll to position [0, 0]
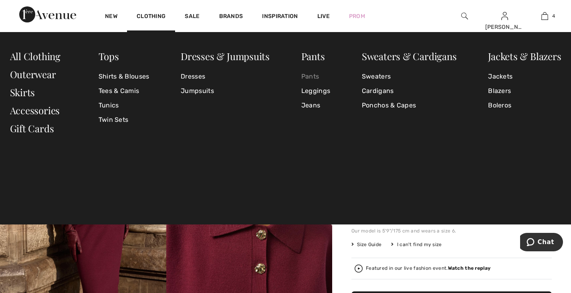
click at [313, 75] on link "Pants" at bounding box center [315, 76] width 29 height 14
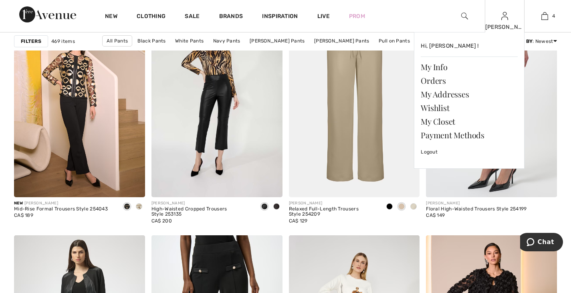
scroll to position [2405, 0]
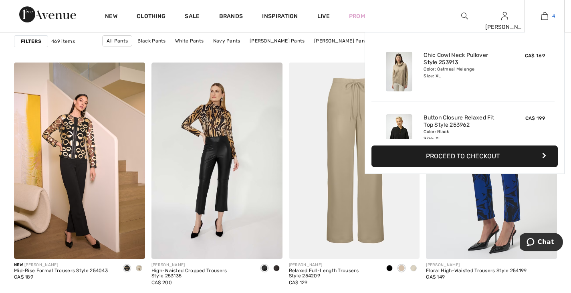
click at [545, 13] on img at bounding box center [545, 16] width 7 height 10
click at [547, 16] on img at bounding box center [545, 16] width 7 height 10
click at [544, 16] on img at bounding box center [545, 16] width 7 height 10
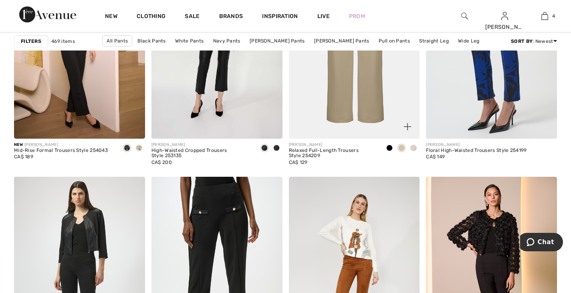
scroll to position [2286, 0]
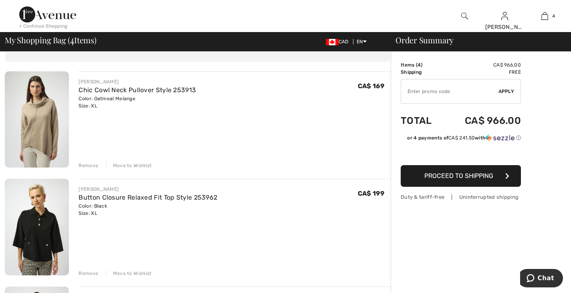
scroll to position [40, 0]
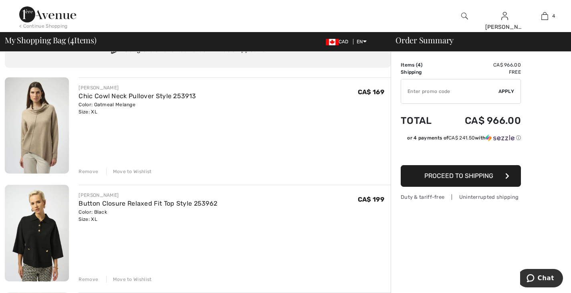
click at [95, 281] on div "Remove" at bounding box center [89, 279] width 20 height 7
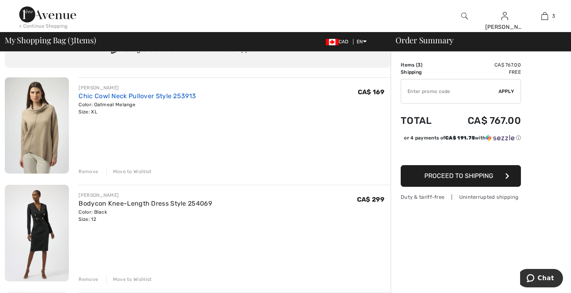
click at [156, 95] on link "Chic Cowl Neck Pullover Style 253913" at bounding box center [137, 96] width 117 height 8
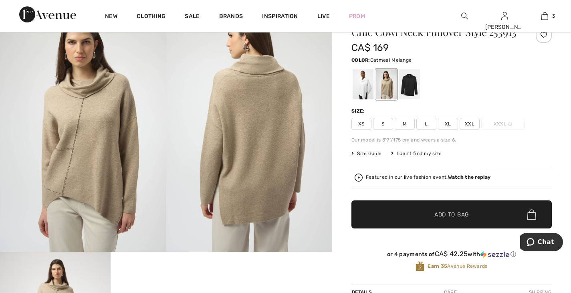
scroll to position [80, 0]
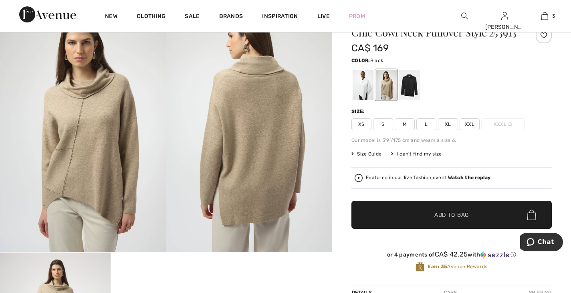
click at [411, 88] on div at bounding box center [409, 85] width 21 height 30
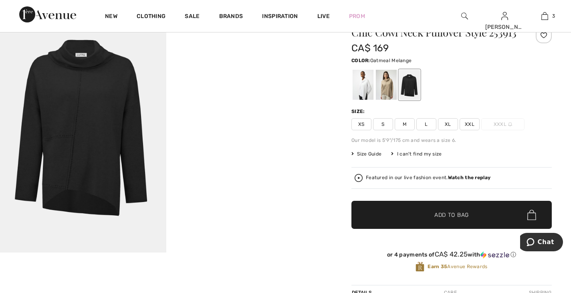
click at [382, 90] on div at bounding box center [386, 85] width 21 height 30
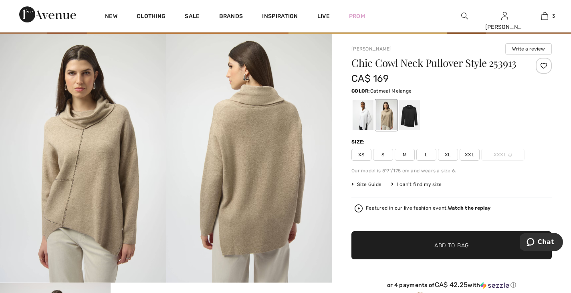
scroll to position [40, 0]
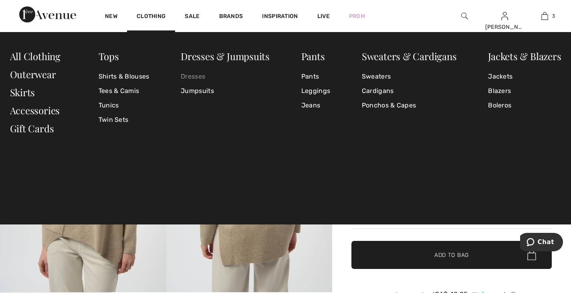
click at [200, 75] on link "Dresses" at bounding box center [225, 76] width 89 height 14
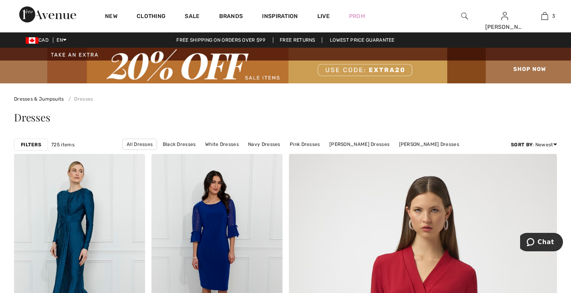
click at [30, 145] on strong "Filters" at bounding box center [31, 144] width 20 height 7
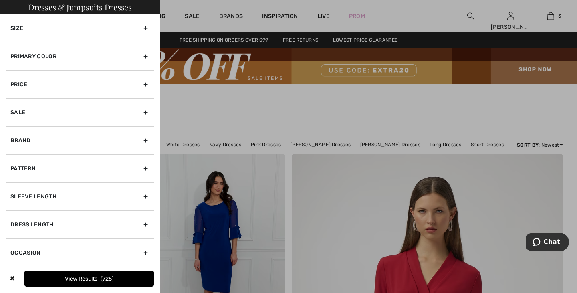
click at [222, 106] on div at bounding box center [288, 146] width 577 height 293
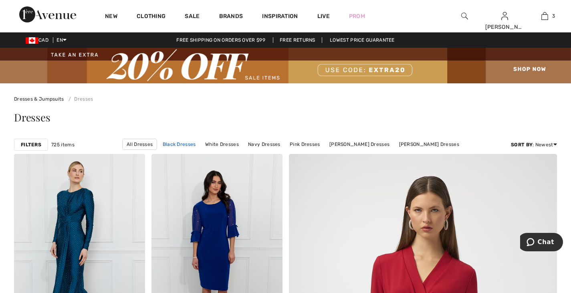
click at [159, 144] on link "Black Dresses" at bounding box center [179, 144] width 41 height 10
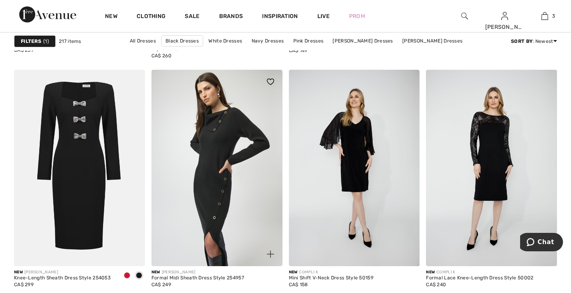
scroll to position [561, 0]
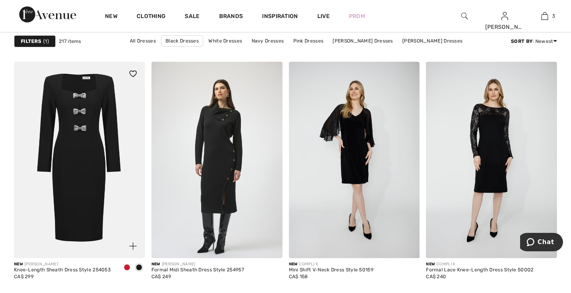
click at [127, 265] on span at bounding box center [127, 267] width 6 height 6
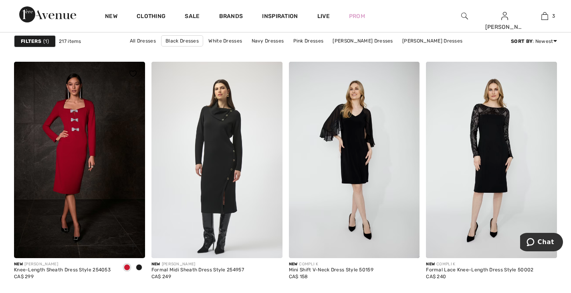
click at [136, 263] on div at bounding box center [139, 267] width 12 height 13
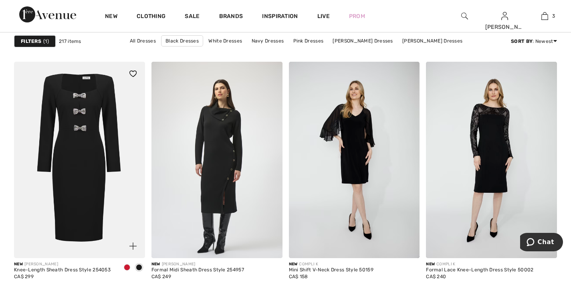
click at [125, 265] on span at bounding box center [127, 267] width 6 height 6
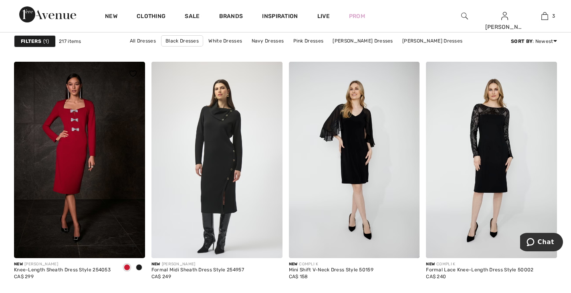
click at [101, 184] on img at bounding box center [79, 160] width 131 height 196
click at [78, 178] on img at bounding box center [79, 160] width 131 height 196
click at [76, 140] on img at bounding box center [79, 160] width 131 height 196
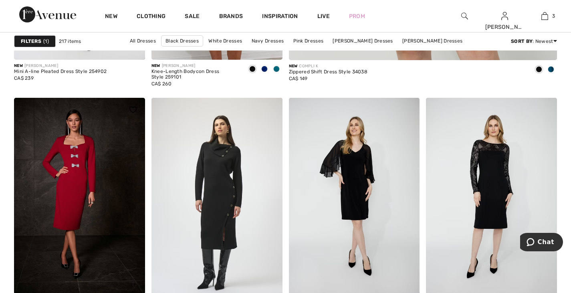
scroll to position [521, 0]
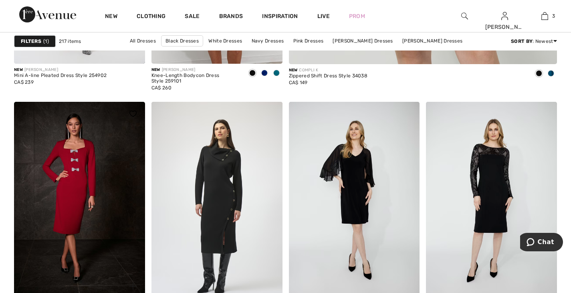
click at [88, 166] on img at bounding box center [79, 200] width 131 height 196
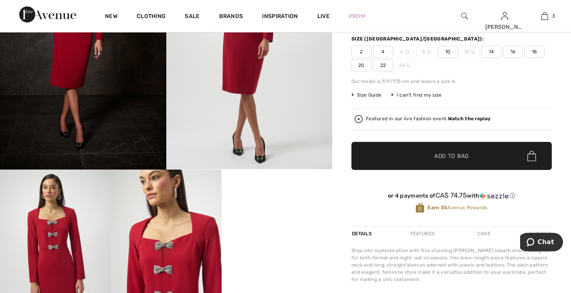
scroll to position [160, 0]
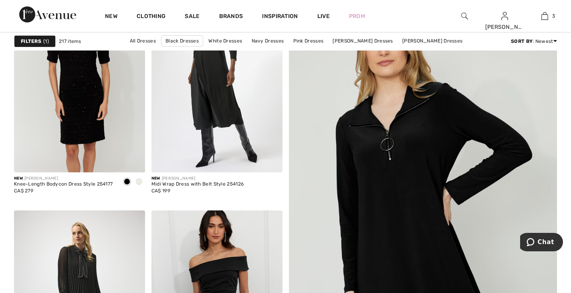
scroll to position [200, 0]
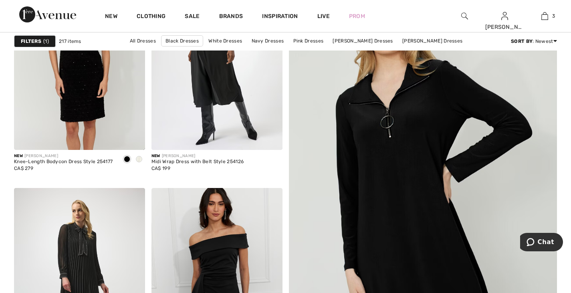
click at [385, 196] on img at bounding box center [423, 194] width 322 height 483
click at [414, 220] on img at bounding box center [423, 194] width 322 height 483
click at [378, 213] on img at bounding box center [423, 194] width 322 height 483
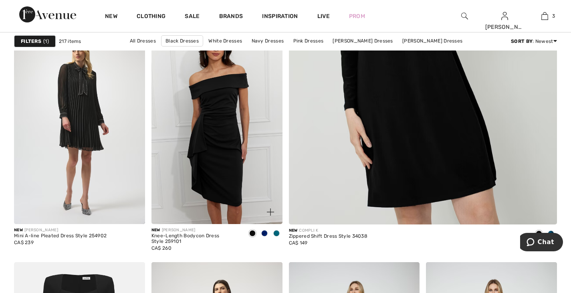
scroll to position [561, 0]
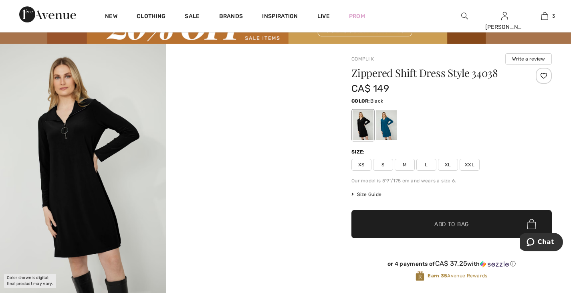
scroll to position [40, 0]
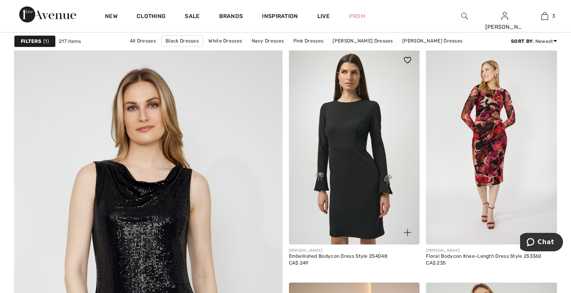
scroll to position [1924, 0]
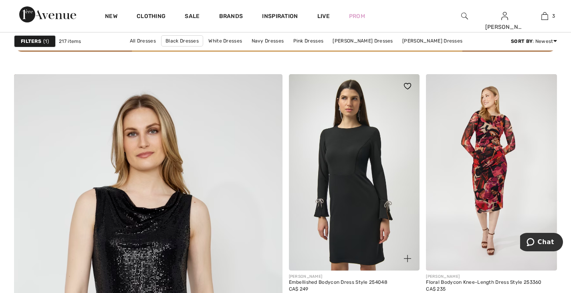
click at [350, 194] on img at bounding box center [354, 172] width 131 height 196
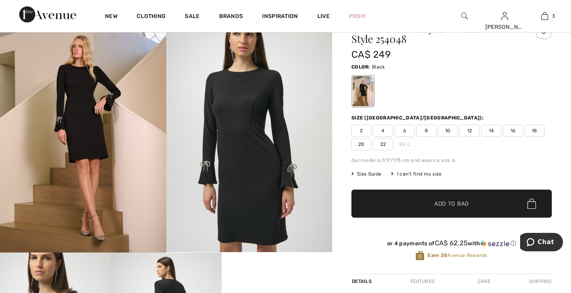
click at [250, 140] on img at bounding box center [249, 127] width 166 height 249
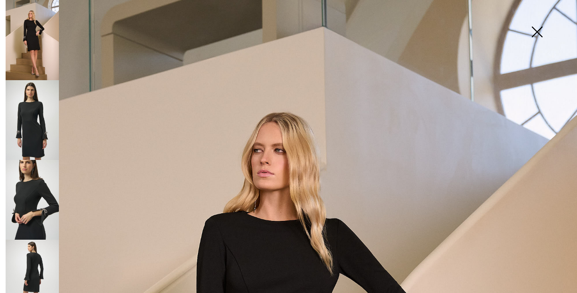
scroll to position [160, 0]
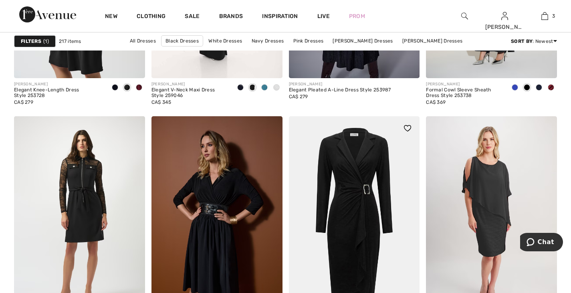
scroll to position [3247, 0]
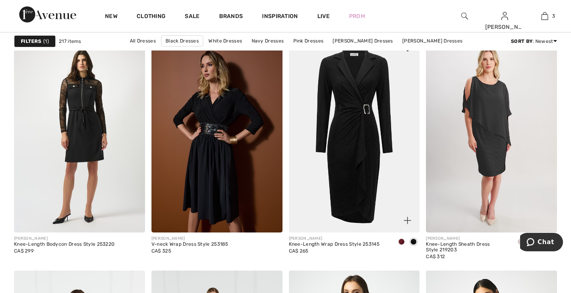
click at [357, 156] on img at bounding box center [354, 134] width 131 height 196
click at [348, 164] on img at bounding box center [354, 134] width 131 height 196
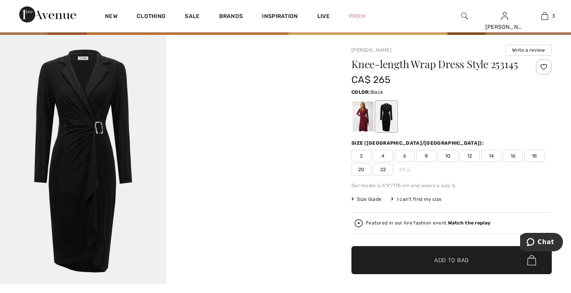
scroll to position [40, 0]
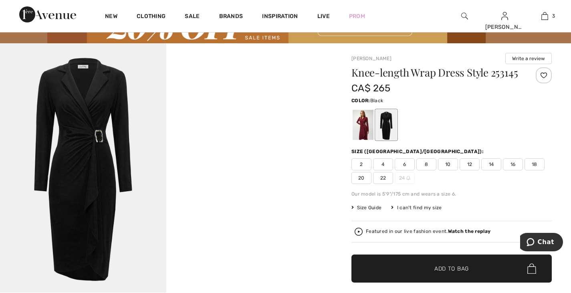
click at [388, 129] on div at bounding box center [386, 125] width 21 height 30
click at [487, 163] on span "14" at bounding box center [491, 164] width 20 height 12
click at [457, 269] on span "Add to Bag" at bounding box center [452, 269] width 34 height 8
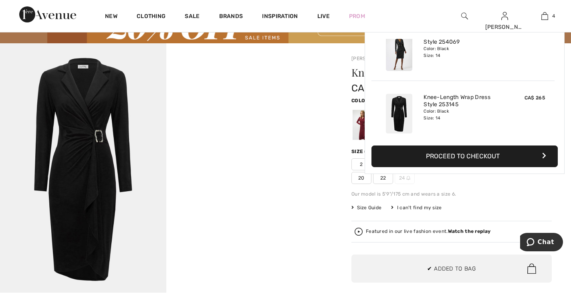
scroll to position [150, 0]
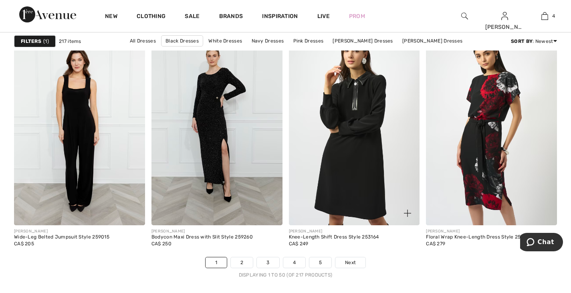
scroll to position [3488, 0]
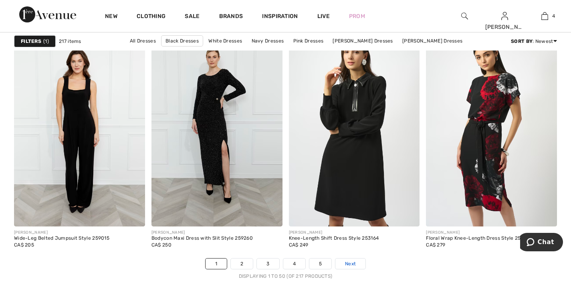
click at [351, 263] on span "Next" at bounding box center [350, 263] width 11 height 7
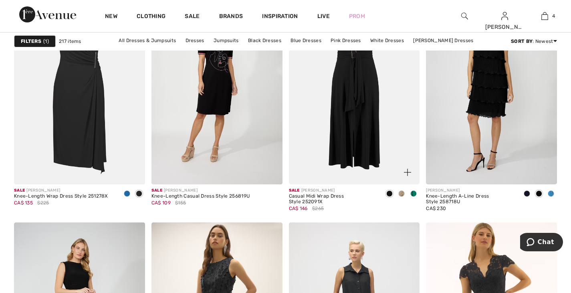
scroll to position [1443, 0]
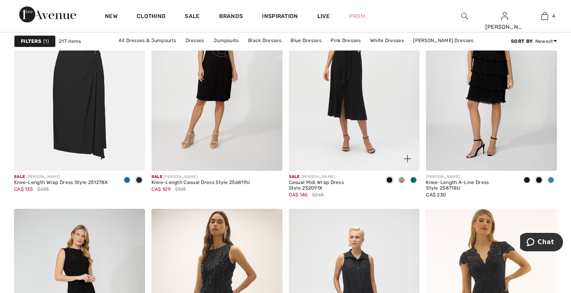
click at [402, 180] on span at bounding box center [401, 180] width 6 height 6
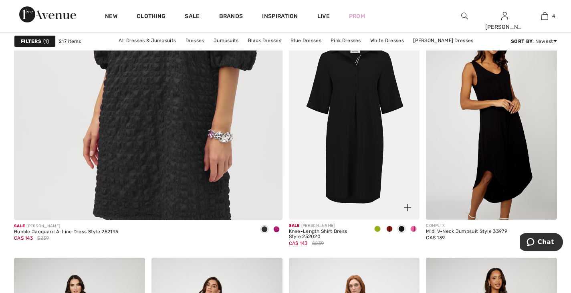
scroll to position [2205, 0]
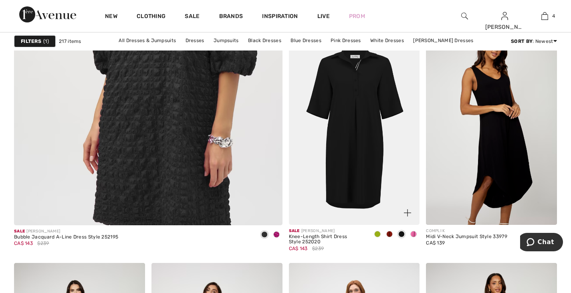
click at [353, 144] on img at bounding box center [354, 126] width 131 height 196
click at [349, 146] on img at bounding box center [354, 126] width 131 height 196
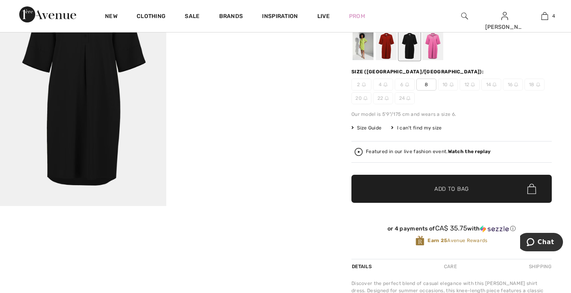
scroll to position [200, 0]
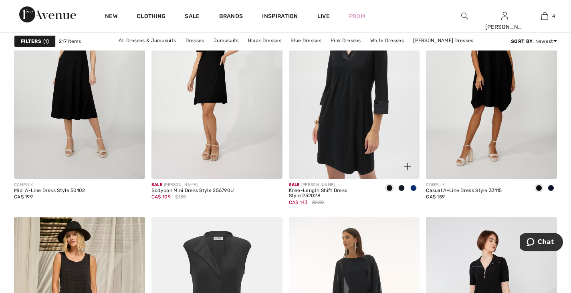
scroll to position [2446, 0]
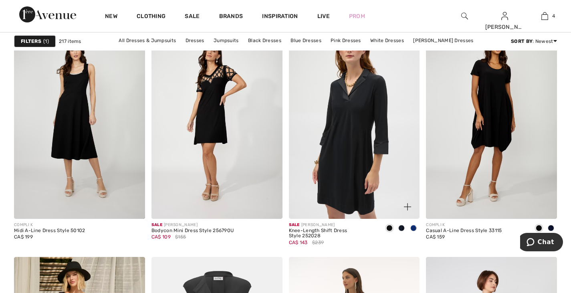
click at [346, 133] on img at bounding box center [354, 120] width 131 height 196
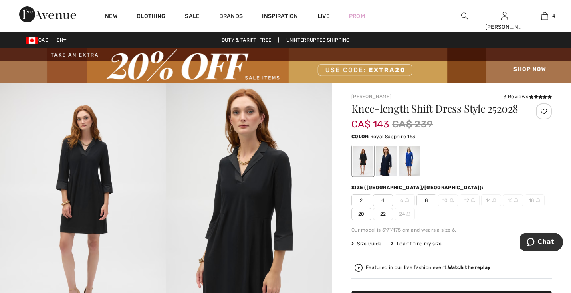
click at [405, 168] on div at bounding box center [409, 161] width 21 height 30
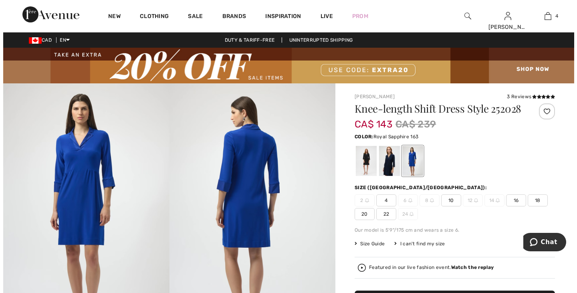
scroll to position [40, 0]
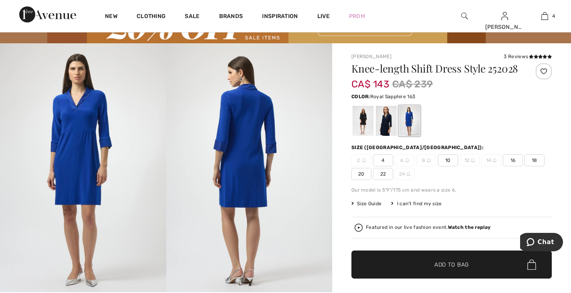
click at [93, 177] on img at bounding box center [83, 167] width 166 height 249
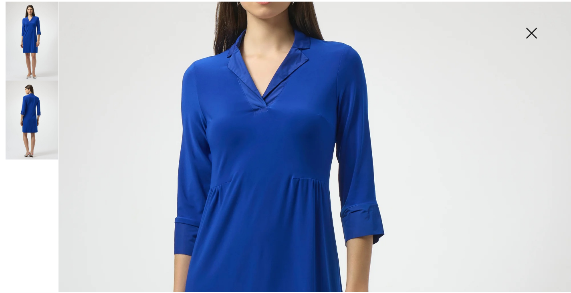
scroll to position [120, 0]
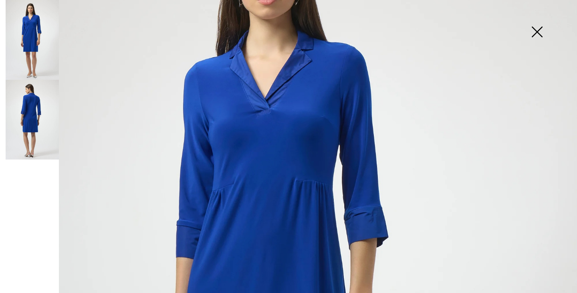
click at [542, 32] on img at bounding box center [537, 32] width 40 height 41
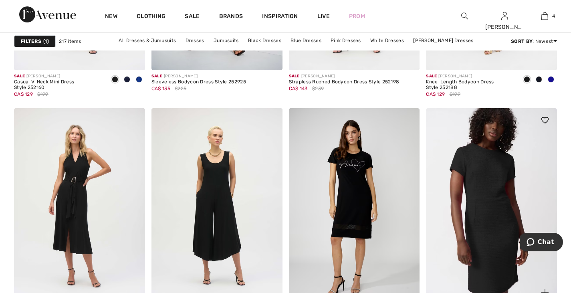
scroll to position [3167, 0]
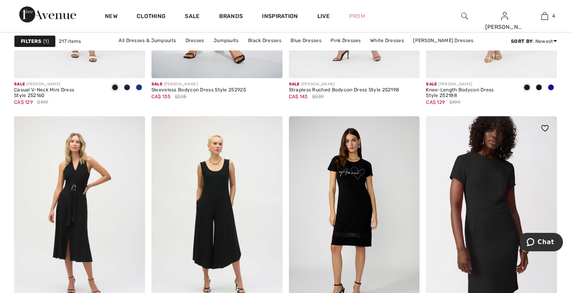
click at [490, 203] on img at bounding box center [491, 214] width 131 height 196
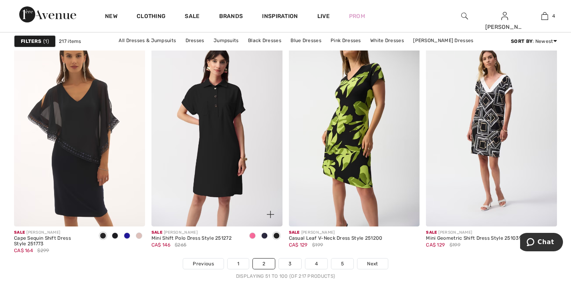
scroll to position [3648, 0]
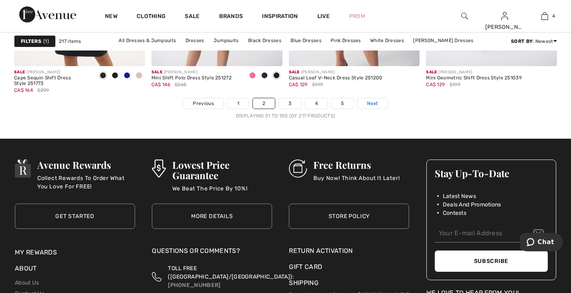
click at [376, 102] on span "Next" at bounding box center [372, 103] width 11 height 7
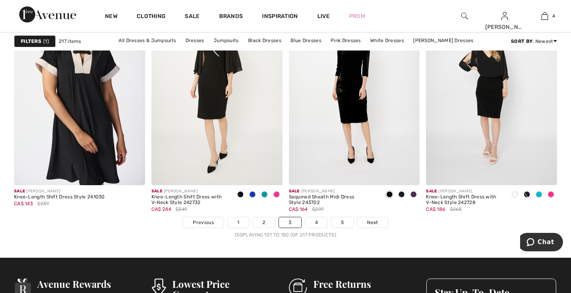
scroll to position [3528, 0]
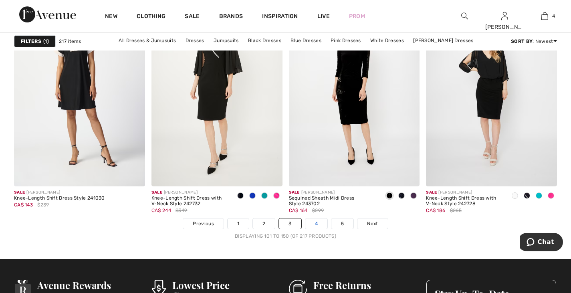
click at [322, 225] on link "4" at bounding box center [316, 223] width 22 height 10
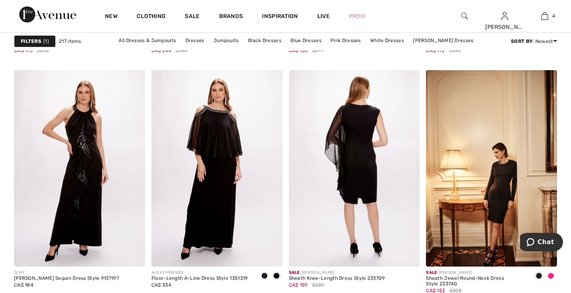
scroll to position [3648, 0]
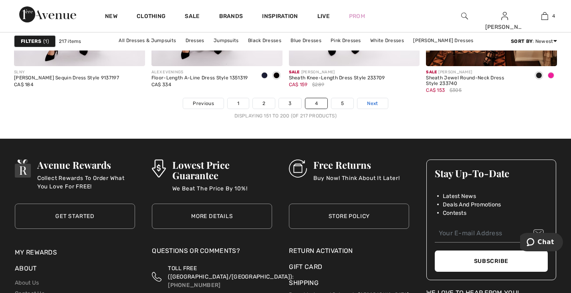
click at [372, 103] on span "Next" at bounding box center [372, 103] width 11 height 7
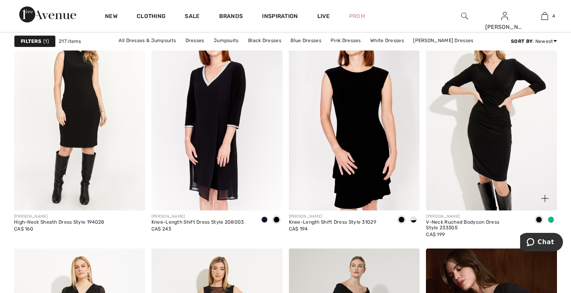
scroll to position [601, 0]
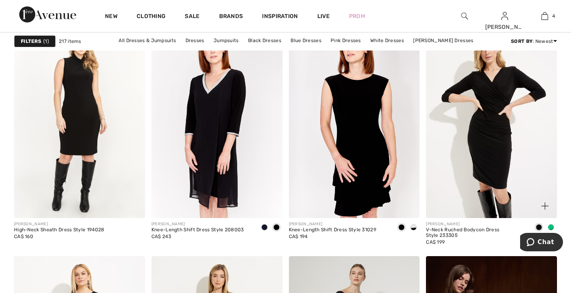
click at [551, 225] on span at bounding box center [551, 227] width 6 height 6
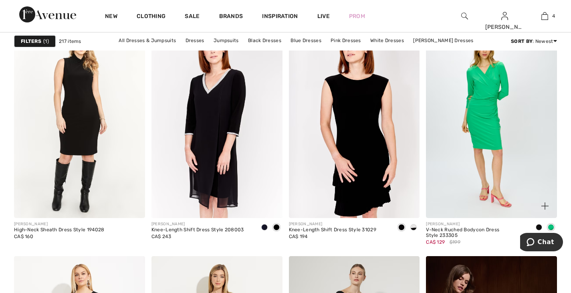
click at [476, 148] on img at bounding box center [491, 120] width 131 height 196
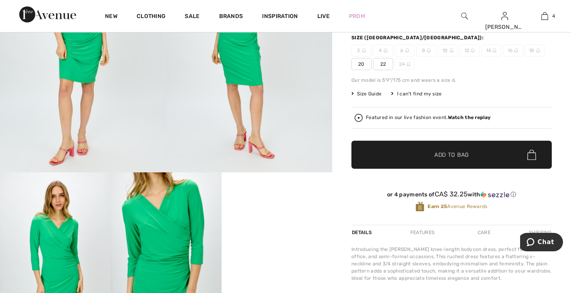
scroll to position [321, 0]
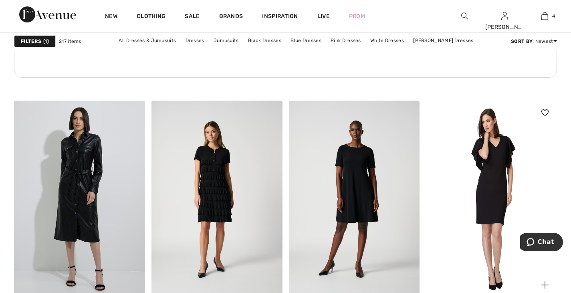
scroll to position [1283, 0]
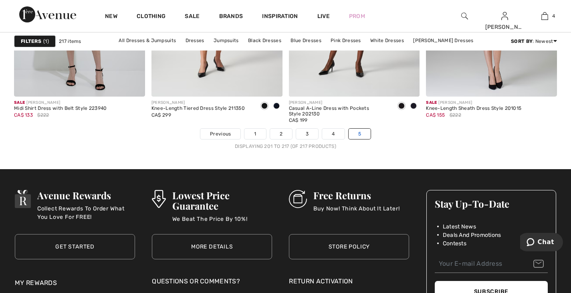
click at [364, 131] on link "5" at bounding box center [360, 134] width 22 height 10
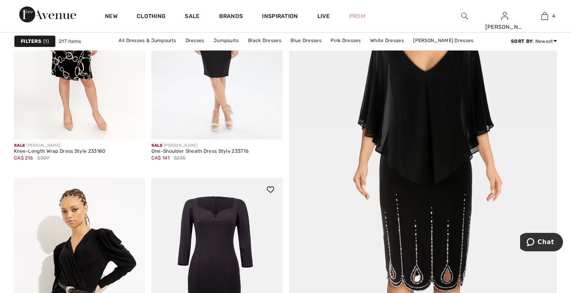
scroll to position [281, 0]
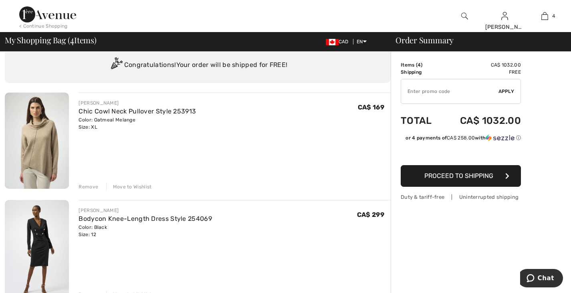
scroll to position [40, 0]
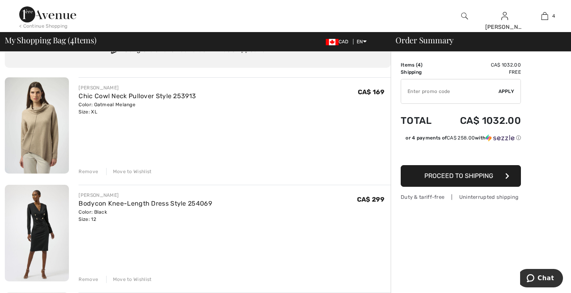
click at [92, 170] on div "Remove" at bounding box center [89, 171] width 20 height 7
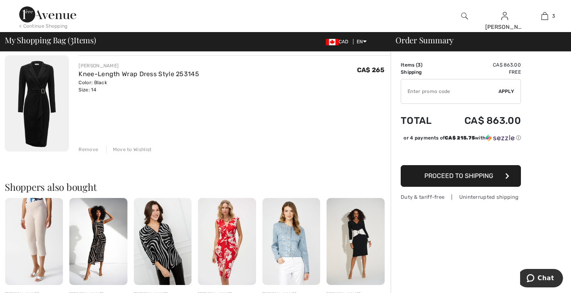
scroll to position [281, 0]
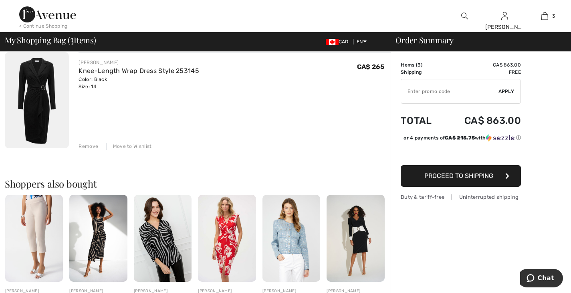
click at [357, 243] on img at bounding box center [356, 238] width 58 height 87
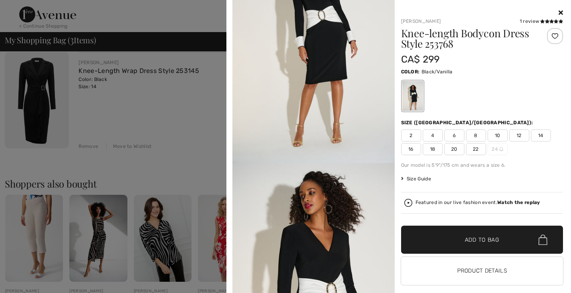
scroll to position [0, 0]
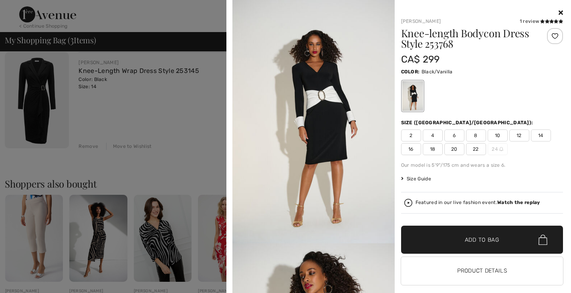
click at [542, 19] on span at bounding box center [552, 21] width 24 height 6
click at [304, 73] on img at bounding box center [314, 121] width 162 height 243
click at [190, 93] on div at bounding box center [285, 146] width 571 height 293
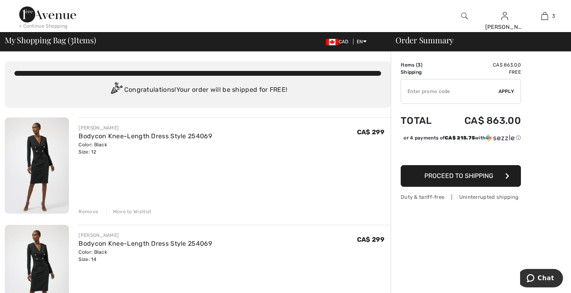
click at [40, 158] on img at bounding box center [37, 165] width 64 height 96
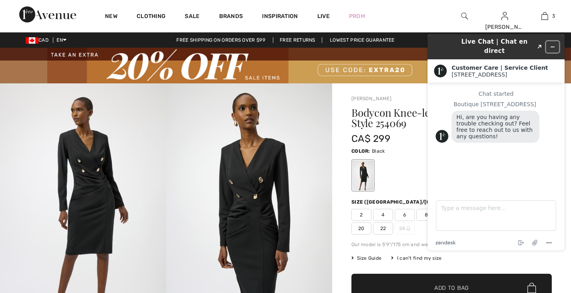
click at [554, 44] on icon "Minimize widget" at bounding box center [553, 47] width 6 height 6
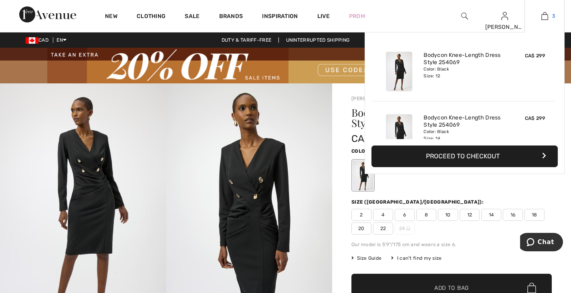
click at [548, 13] on link "3" at bounding box center [544, 16] width 39 height 10
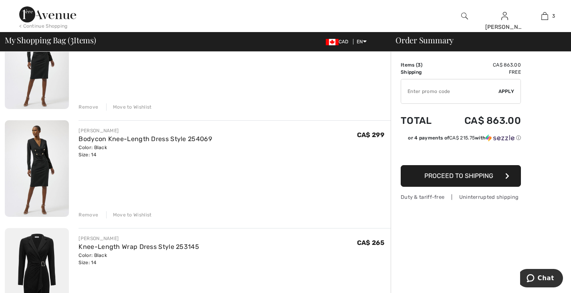
scroll to position [120, 0]
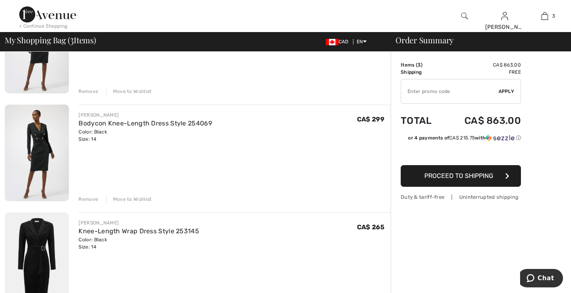
click at [33, 251] on img at bounding box center [37, 260] width 64 height 97
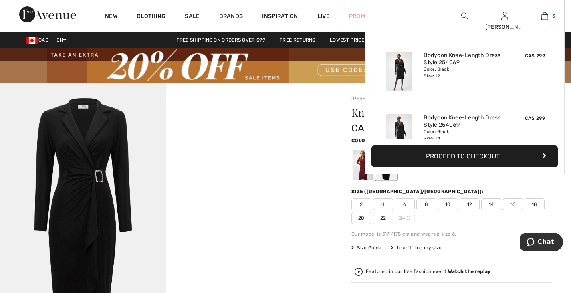
click at [545, 15] on img at bounding box center [545, 16] width 7 height 10
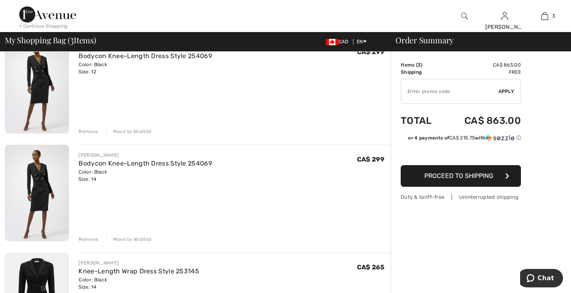
scroll to position [200, 0]
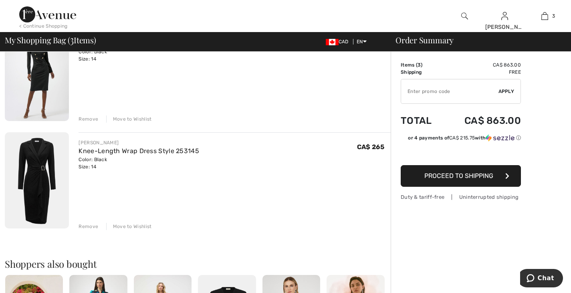
click at [481, 174] on span "Proceed to Shipping" at bounding box center [459, 176] width 69 height 8
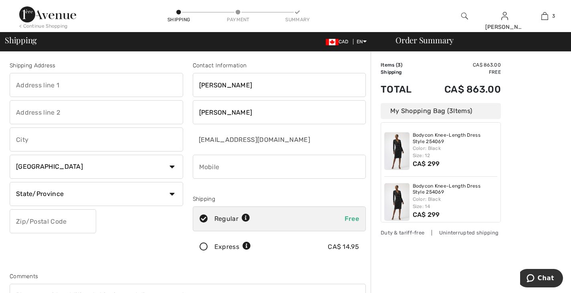
click at [76, 83] on input "text" at bounding box center [97, 85] width 174 height 24
type input "[STREET_ADDRESS]"
type input "[GEOGRAPHIC_DATA]"
select select "QC"
type input "H7T 2W9"
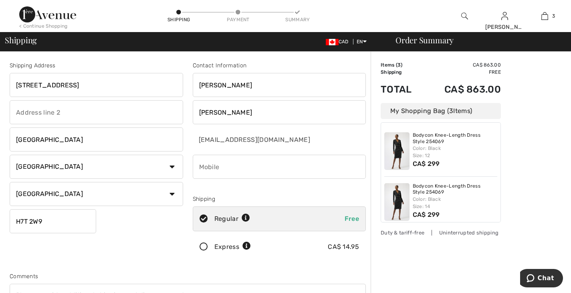
type input "5147713628"
type input "H7T2W9"
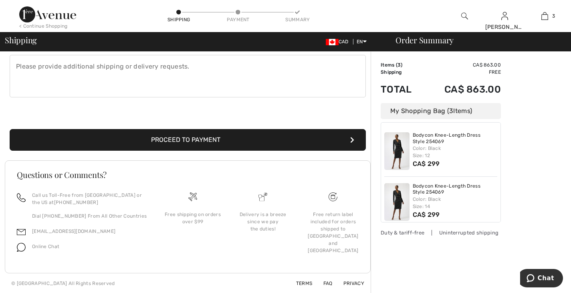
scroll to position [109, 0]
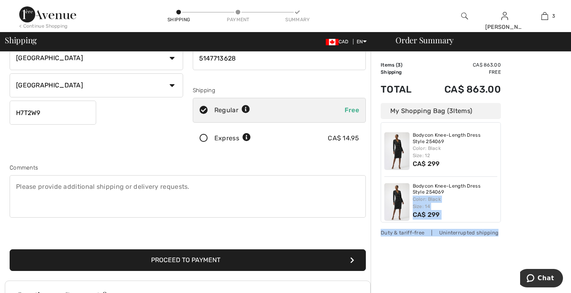
drag, startPoint x: 501, startPoint y: 176, endPoint x: 500, endPoint y: 198, distance: 22.1
click at [500, 198] on div "Order Summary Details Items ( 3 ) CA$ 863.00 Promo code CA$ 0.00 Shipping Free …" at bounding box center [471, 178] width 200 height 471
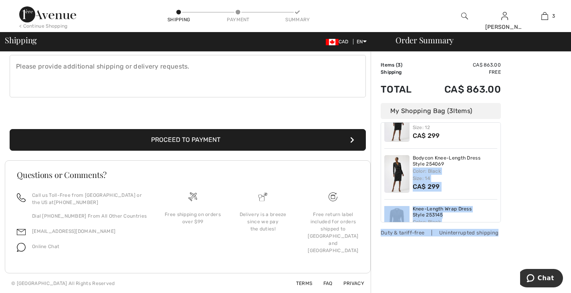
scroll to position [56, 0]
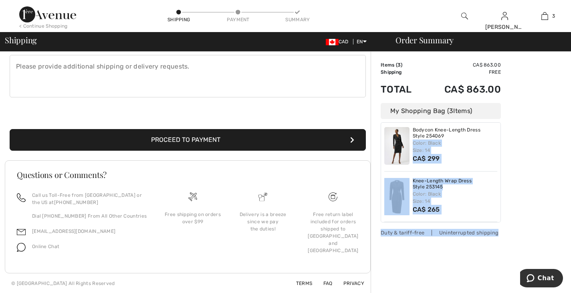
click at [236, 144] on button "Proceed to Payment" at bounding box center [188, 140] width 356 height 22
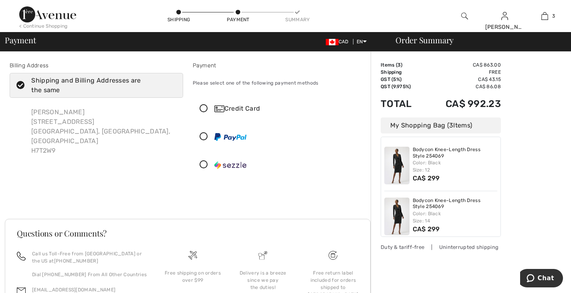
click at [206, 109] on icon at bounding box center [203, 109] width 21 height 8
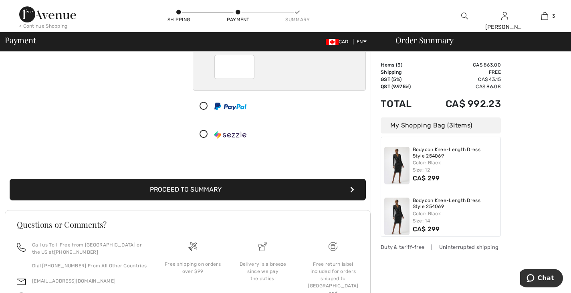
scroll to position [170, 0]
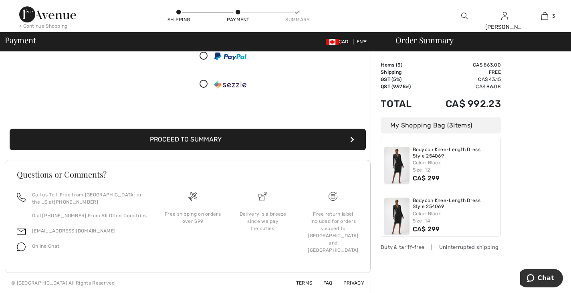
click at [186, 138] on button "Proceed to Summary" at bounding box center [188, 140] width 356 height 22
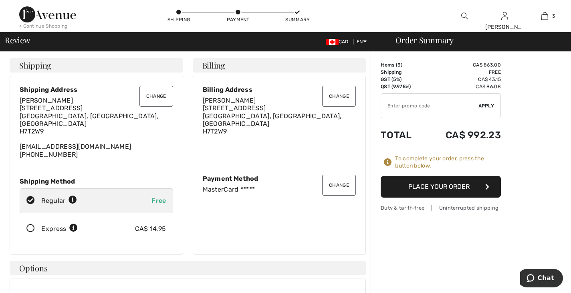
click at [451, 189] on button "Place Your Order" at bounding box center [441, 187] width 120 height 22
